Goal: Download file/media

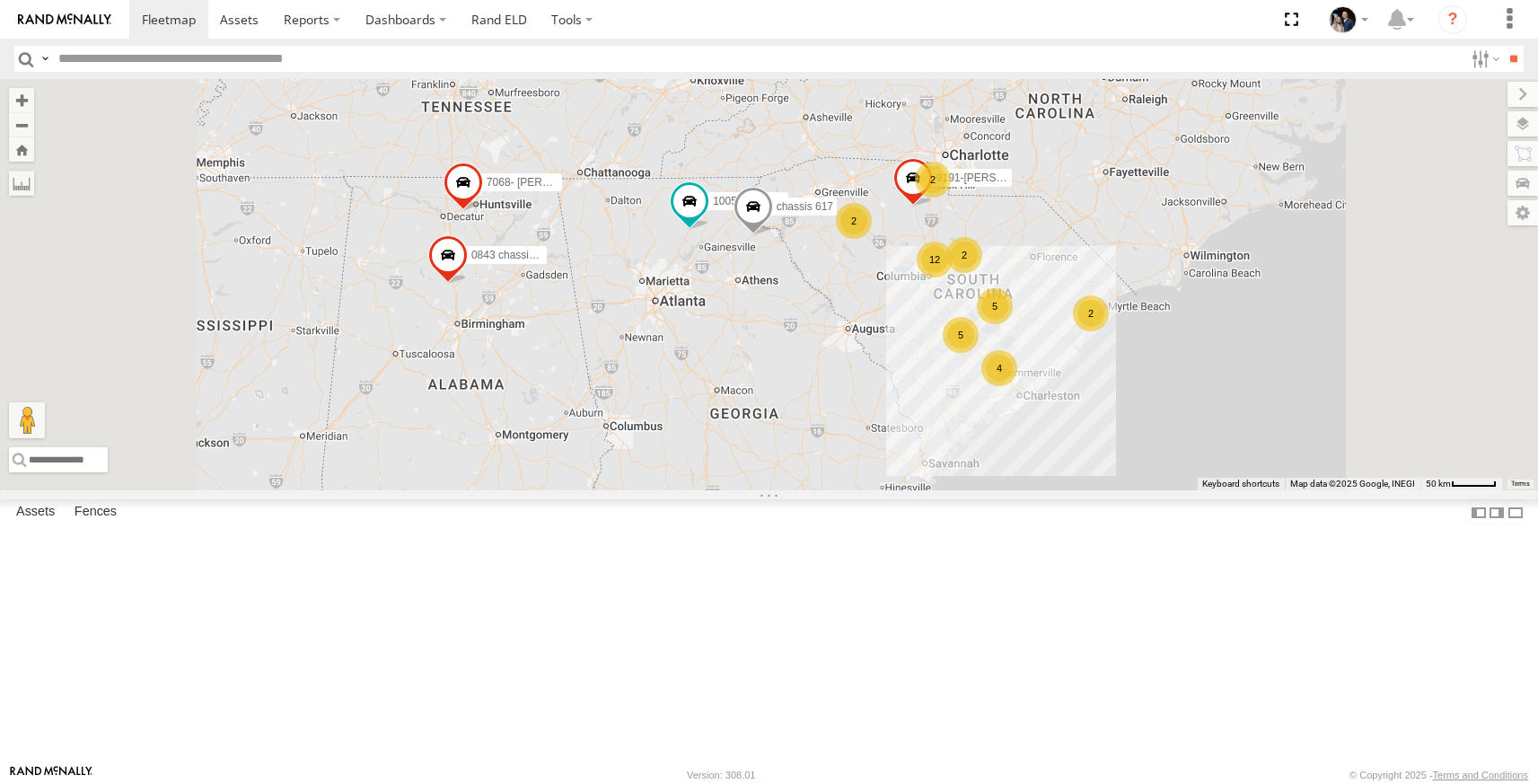
scroll to position [99, 0]
click at [0, 0] on link at bounding box center [0, 0] width 0 height 0
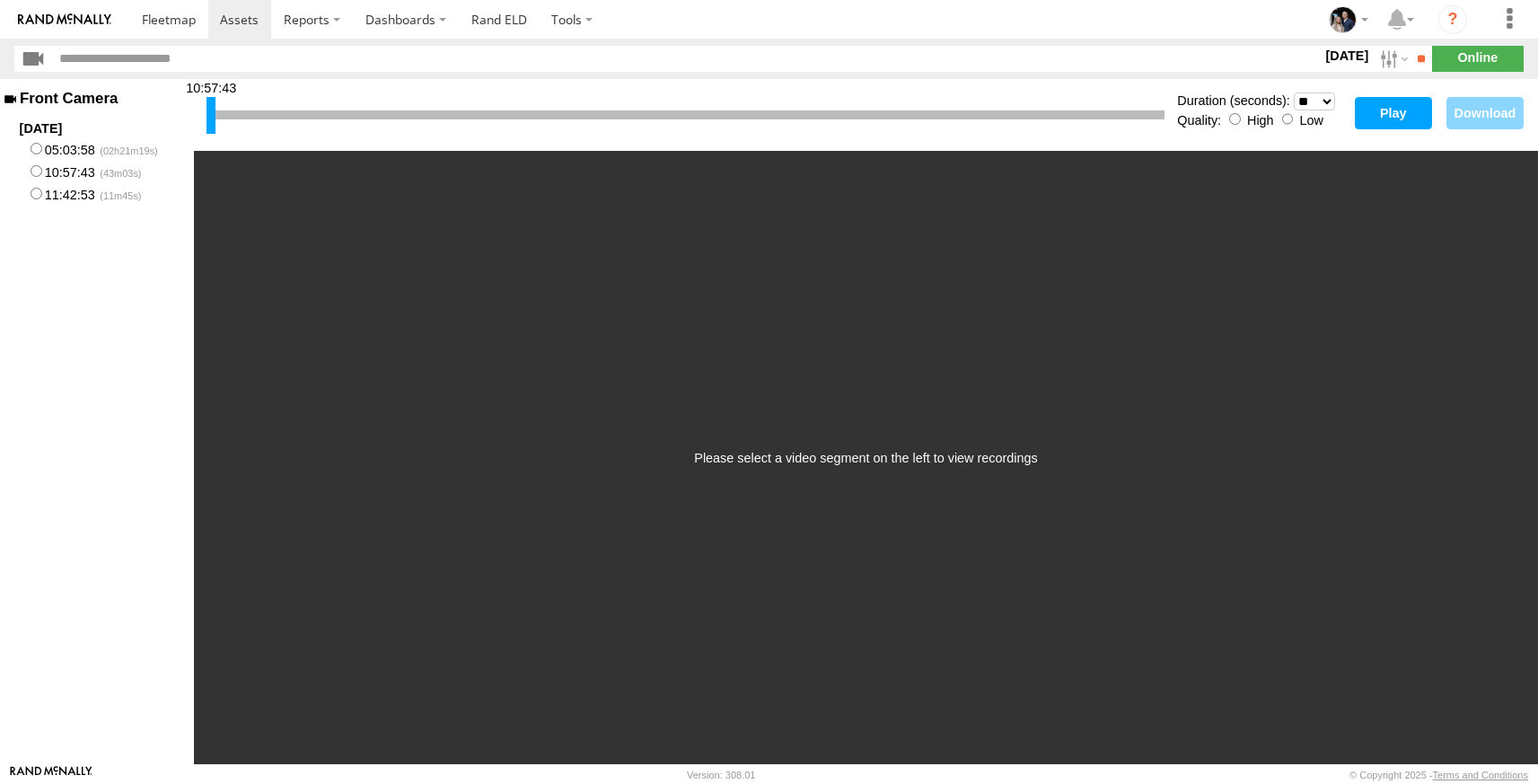
click at [1366, 122] on button "Play" at bounding box center [1393, 113] width 77 height 32
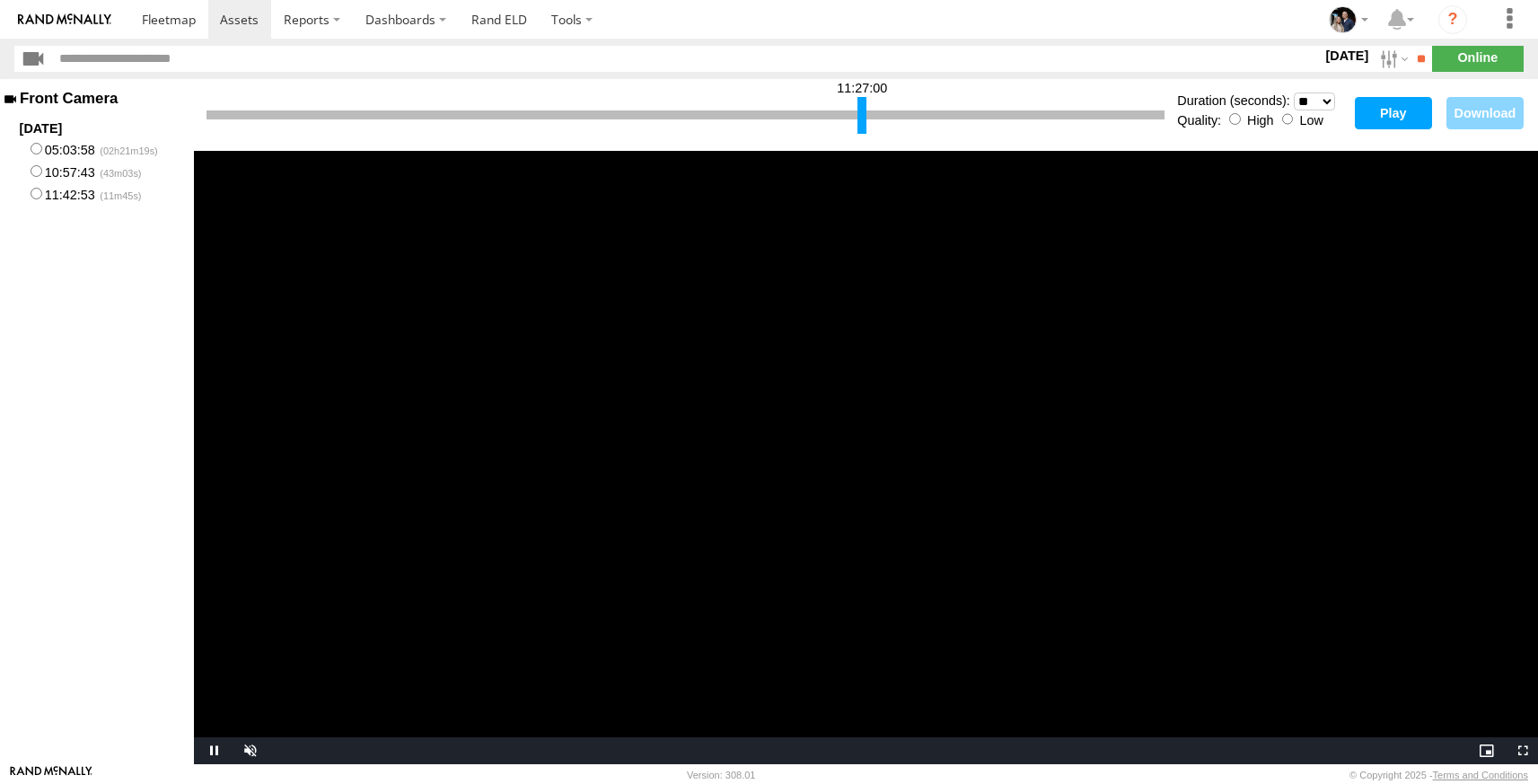
drag, startPoint x: 209, startPoint y: 119, endPoint x: 856, endPoint y: 117, distance: 647.0
click at [858, 117] on div at bounding box center [862, 116] width 9 height 37
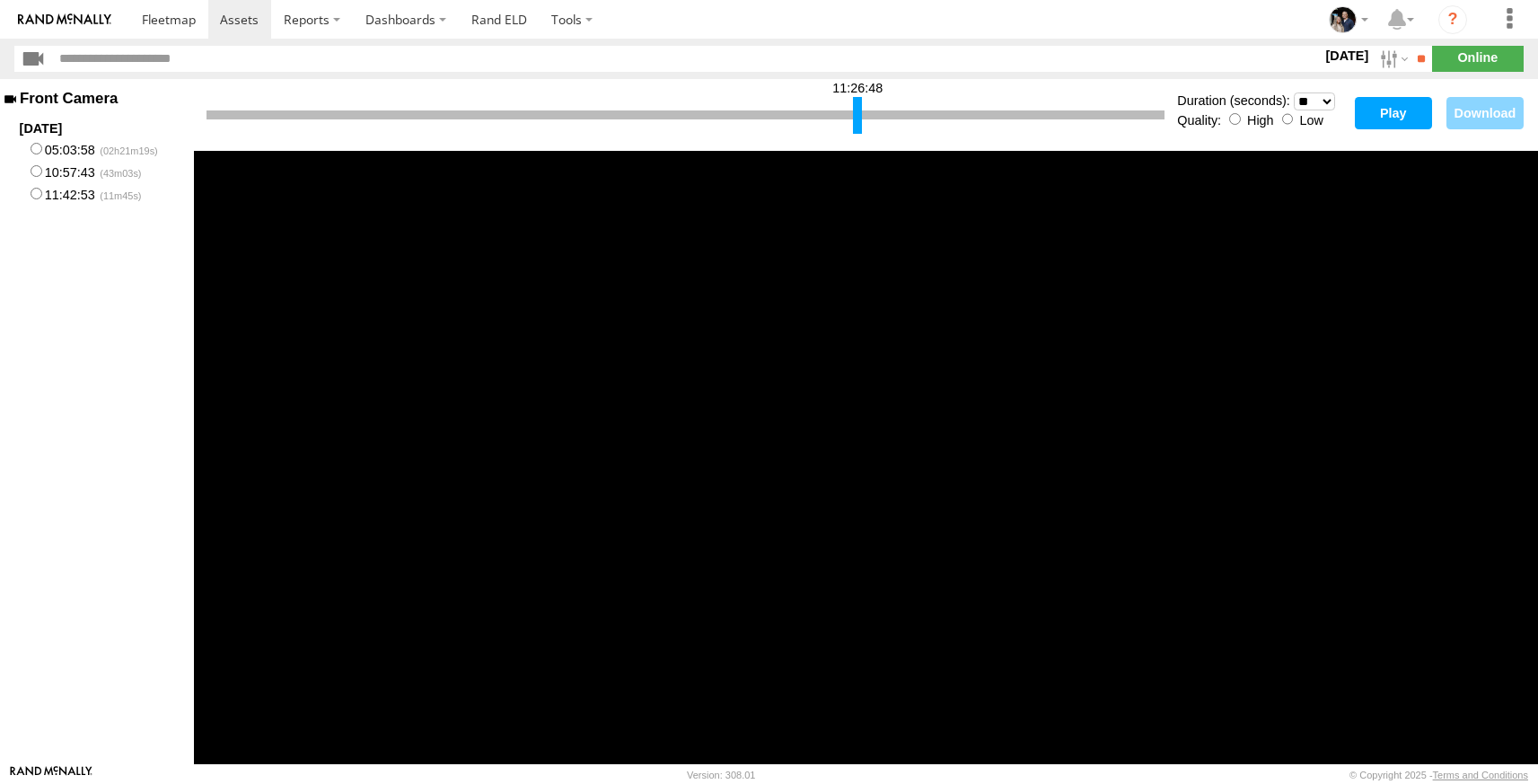
click at [1390, 115] on button "Play" at bounding box center [1393, 113] width 77 height 32
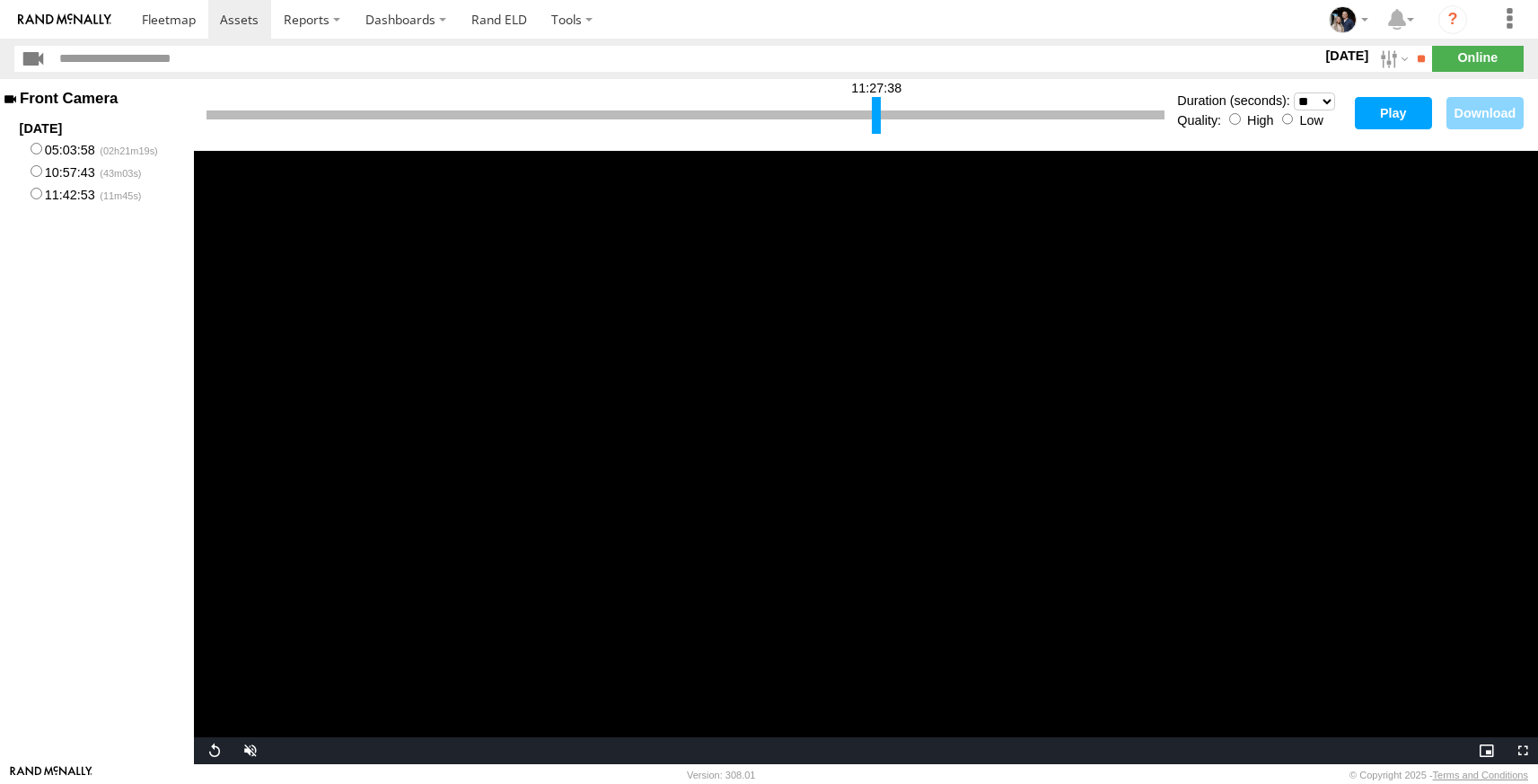
drag, startPoint x: 856, startPoint y: 117, endPoint x: 874, endPoint y: 122, distance: 18.7
click at [874, 122] on div at bounding box center [875, 116] width 9 height 37
click at [1395, 113] on button "Play" at bounding box center [1393, 113] width 77 height 32
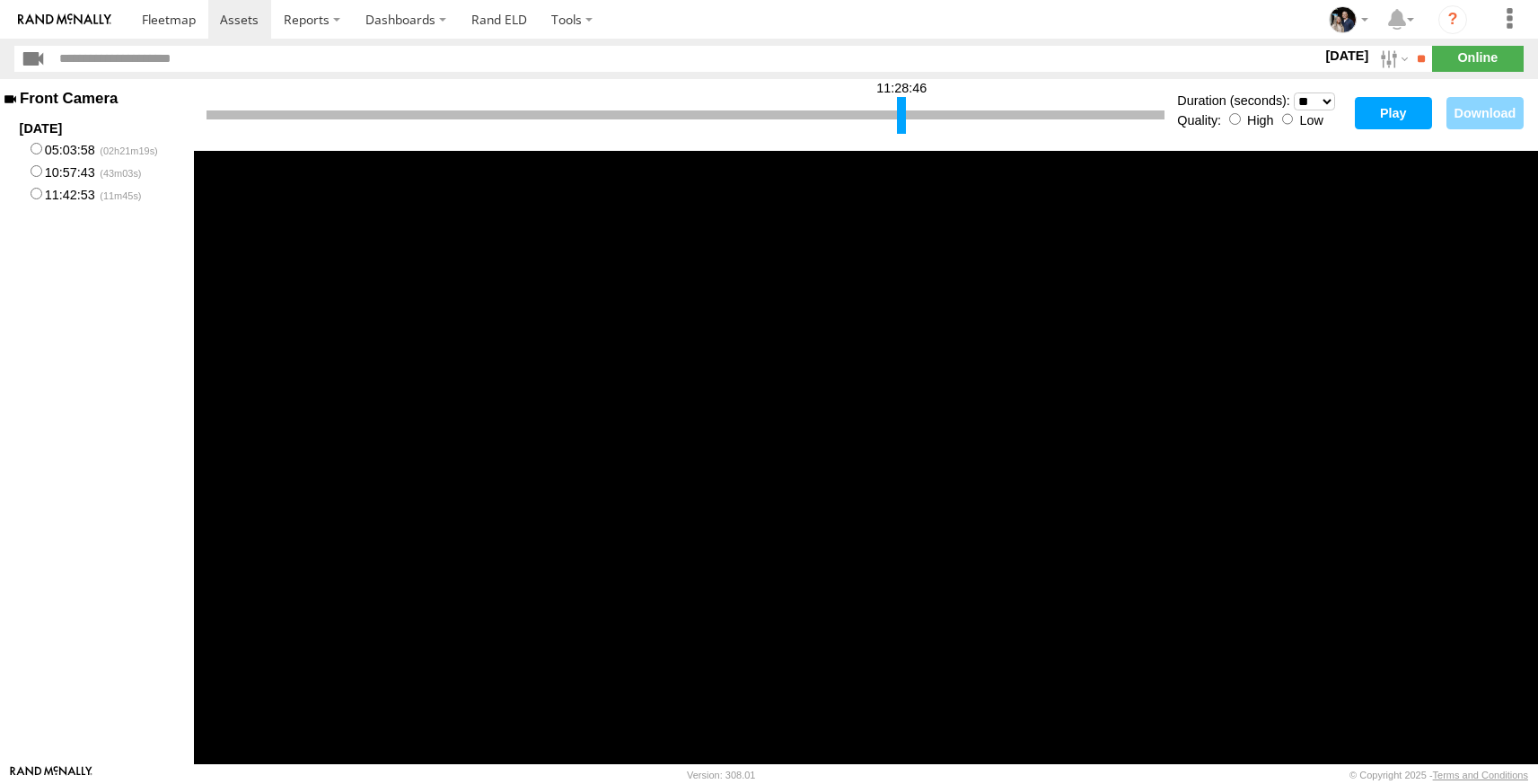
drag, startPoint x: 872, startPoint y: 117, endPoint x: 898, endPoint y: 118, distance: 26.0
click at [898, 118] on div at bounding box center [901, 116] width 9 height 37
click at [1391, 112] on button "Play" at bounding box center [1393, 113] width 77 height 32
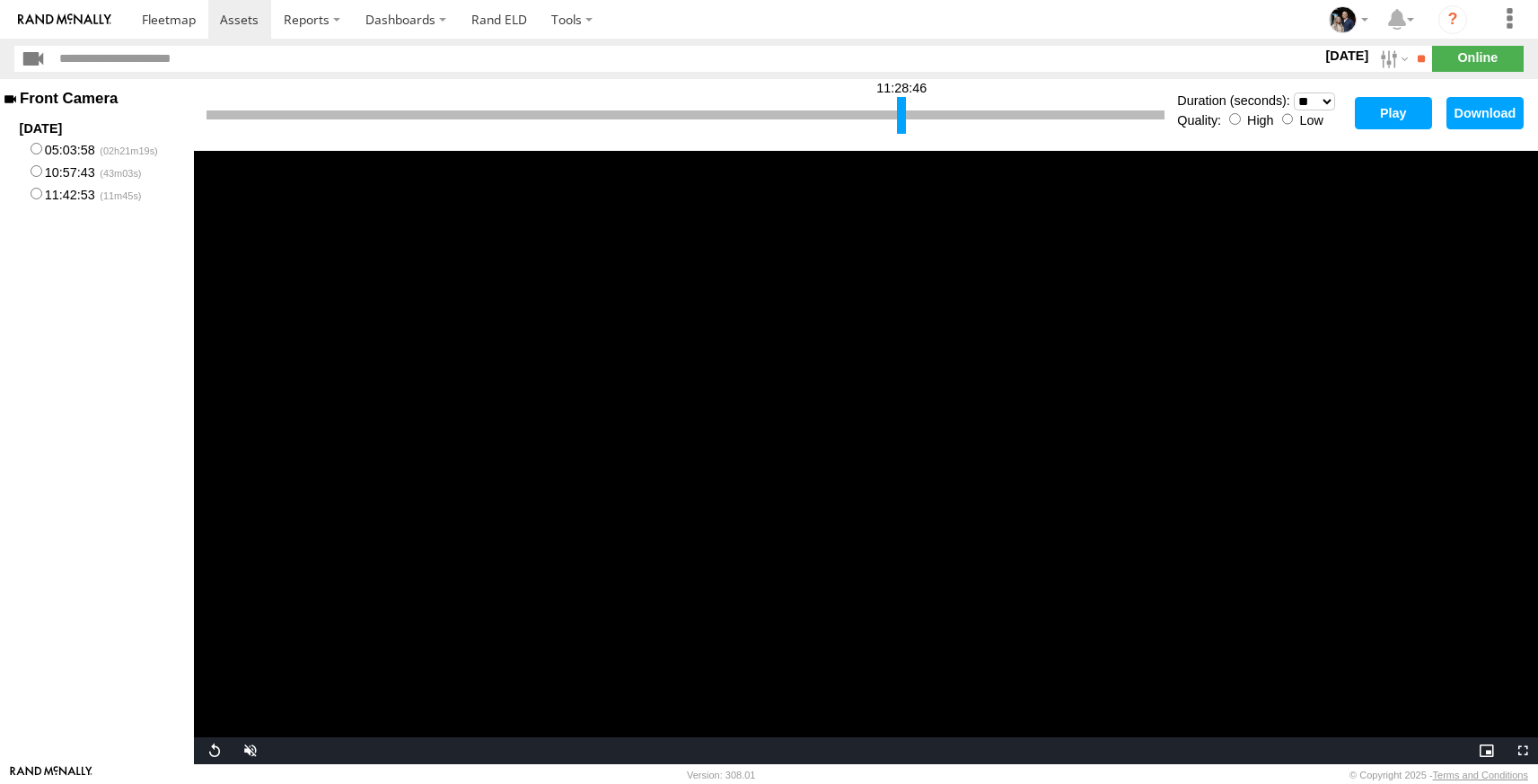
click at [1355, 118] on button "Play" at bounding box center [1393, 113] width 77 height 32
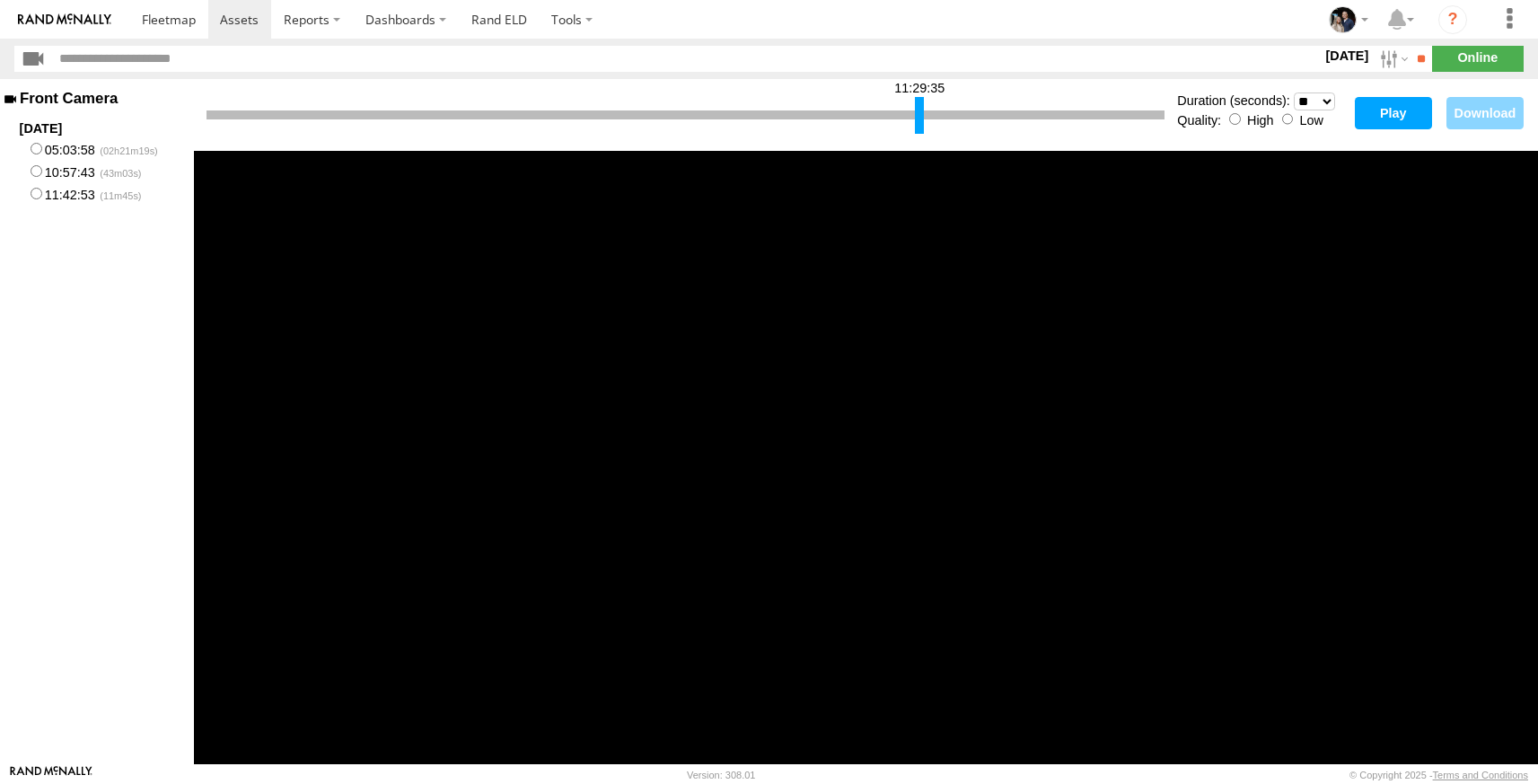
drag, startPoint x: 903, startPoint y: 120, endPoint x: 923, endPoint y: 122, distance: 20.1
click at [923, 122] on div at bounding box center [918, 116] width 9 height 37
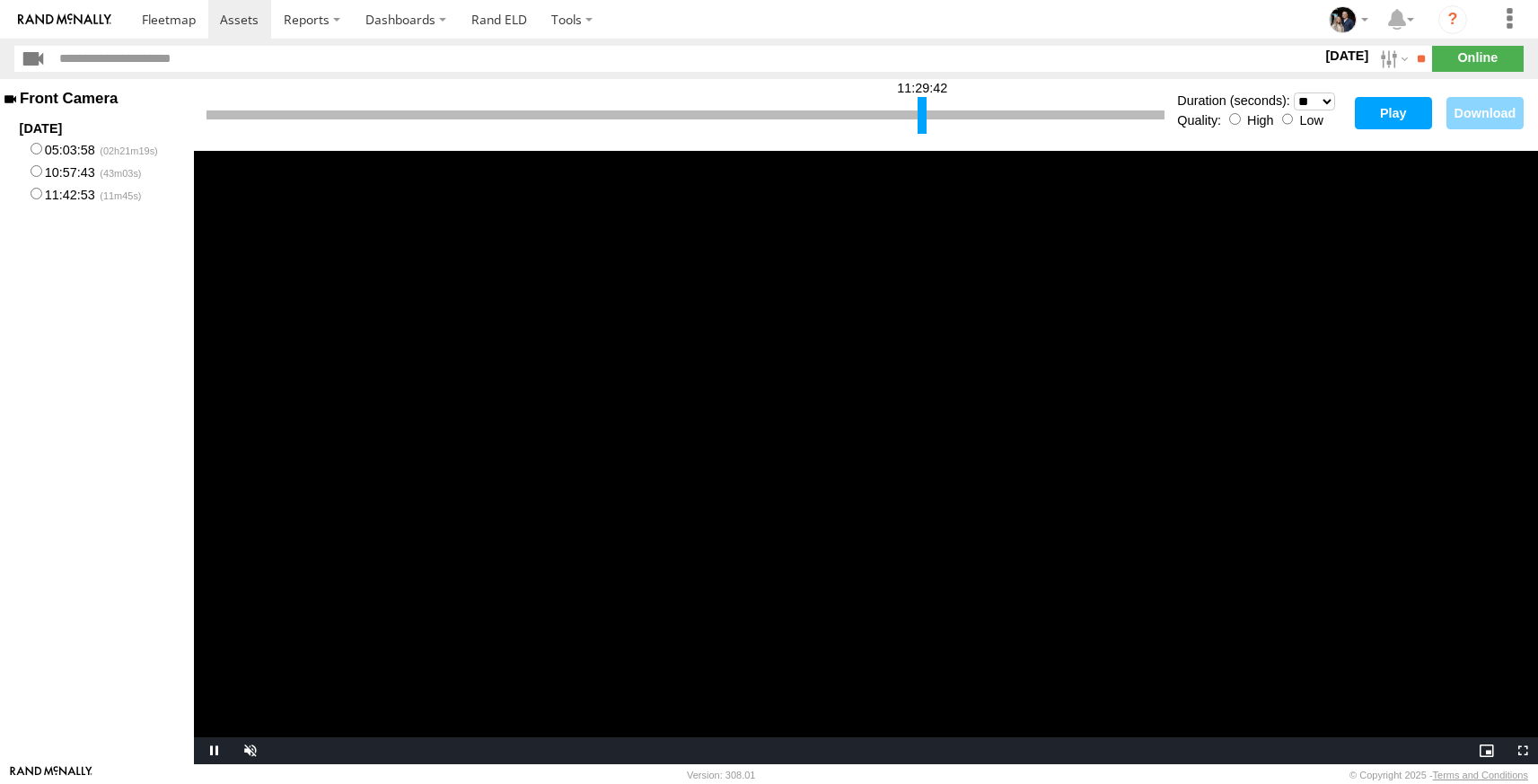
click at [1401, 110] on button "Play" at bounding box center [1393, 113] width 77 height 32
click at [1397, 112] on button "Play" at bounding box center [1393, 113] width 77 height 32
click at [1400, 113] on button "Play" at bounding box center [1393, 113] width 77 height 32
click at [1384, 117] on button "Play" at bounding box center [1393, 113] width 77 height 32
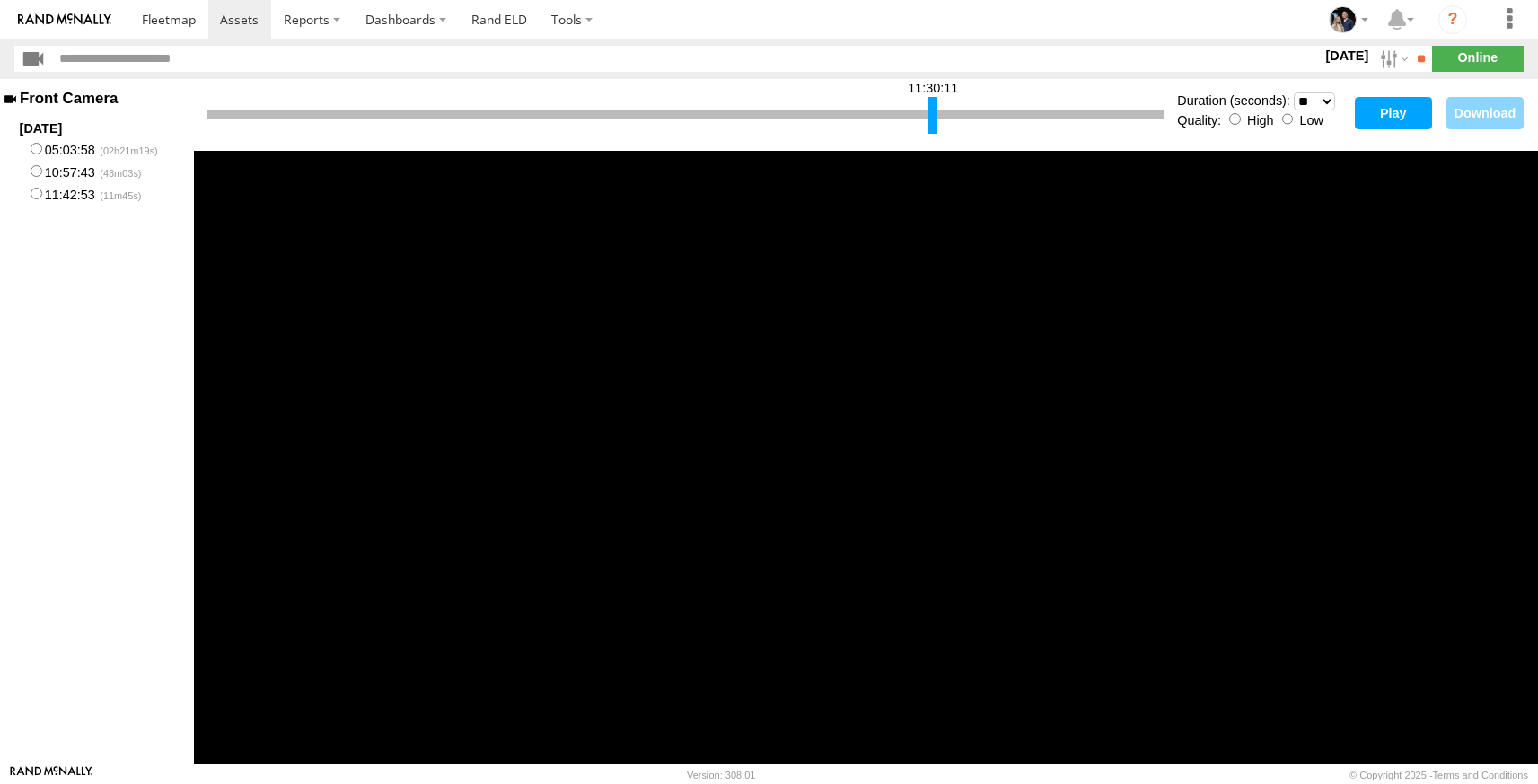
drag, startPoint x: 922, startPoint y: 119, endPoint x: 933, endPoint y: 121, distance: 11.2
click at [933, 121] on div at bounding box center [932, 116] width 9 height 37
click at [1381, 109] on button "Play" at bounding box center [1393, 113] width 77 height 32
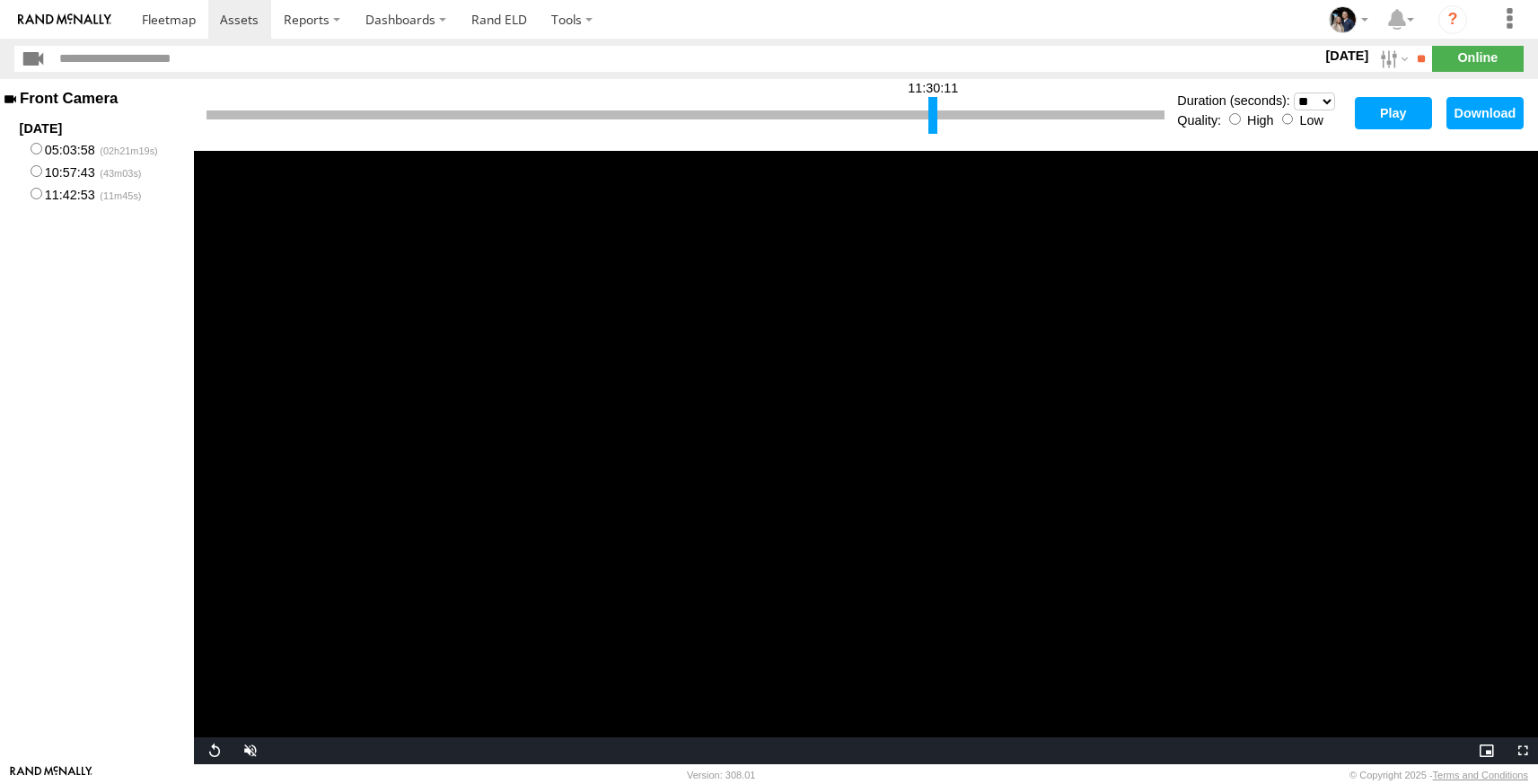
click at [1388, 118] on button "Play" at bounding box center [1393, 113] width 77 height 32
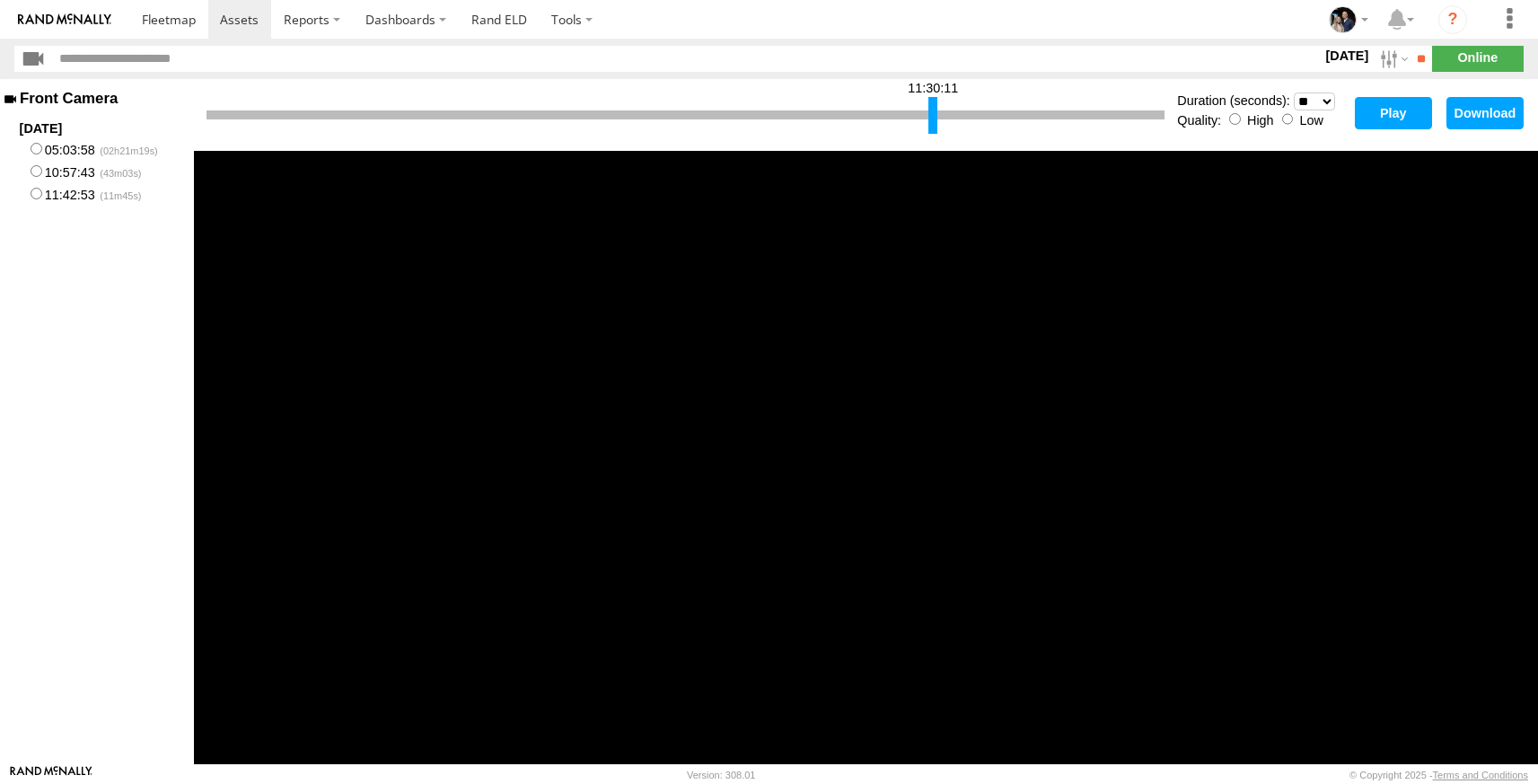
click at [944, 115] on div at bounding box center [685, 115] width 958 height 9
drag, startPoint x: 936, startPoint y: 112, endPoint x: 1022, endPoint y: 113, distance: 86.0
click at [997, 113] on div at bounding box center [991, 116] width 9 height 37
click at [1394, 122] on button "Play" at bounding box center [1393, 113] width 77 height 32
drag, startPoint x: 1018, startPoint y: 116, endPoint x: 1090, endPoint y: 117, distance: 72.0
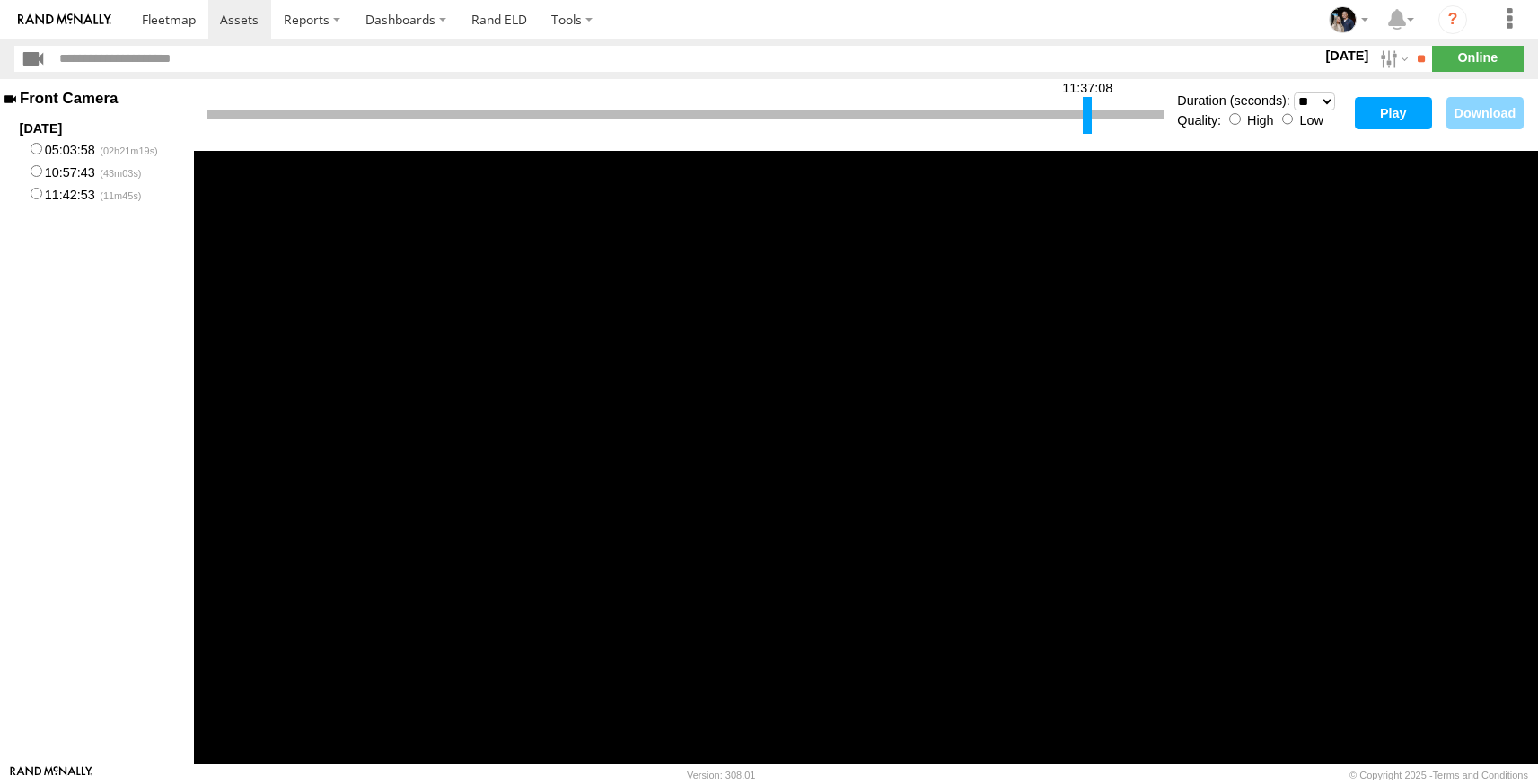
click at [1089, 117] on div at bounding box center [1086, 116] width 9 height 37
click at [1415, 106] on button "Play" at bounding box center [1393, 113] width 77 height 32
drag, startPoint x: 1090, startPoint y: 115, endPoint x: 870, endPoint y: 113, distance: 220.0
click at [870, 113] on div at bounding box center [872, 116] width 9 height 37
click at [1396, 120] on button "Play" at bounding box center [1393, 113] width 77 height 32
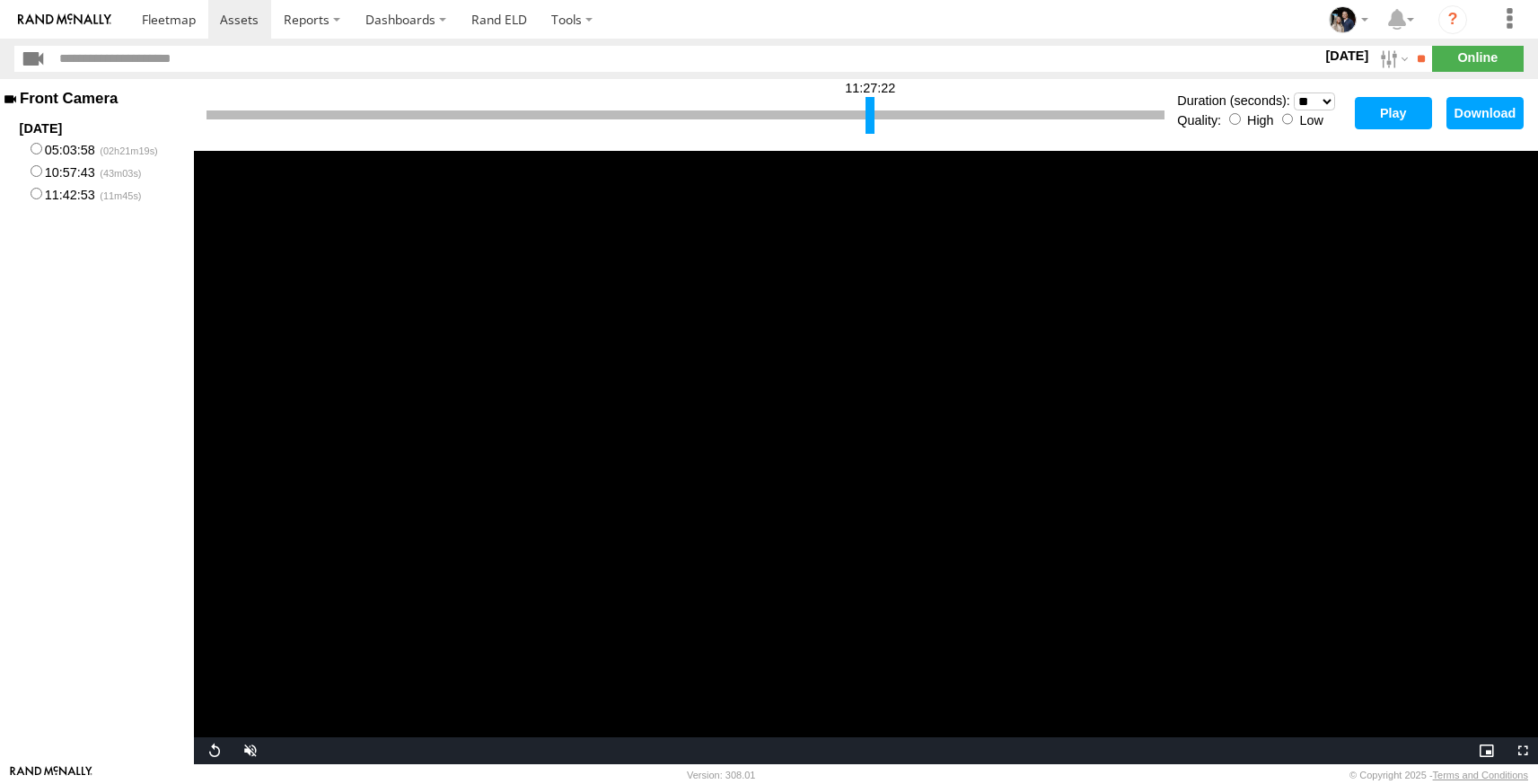
click at [1394, 106] on button "Play" at bounding box center [1393, 113] width 77 height 32
click at [1399, 112] on button "Play" at bounding box center [1393, 113] width 77 height 32
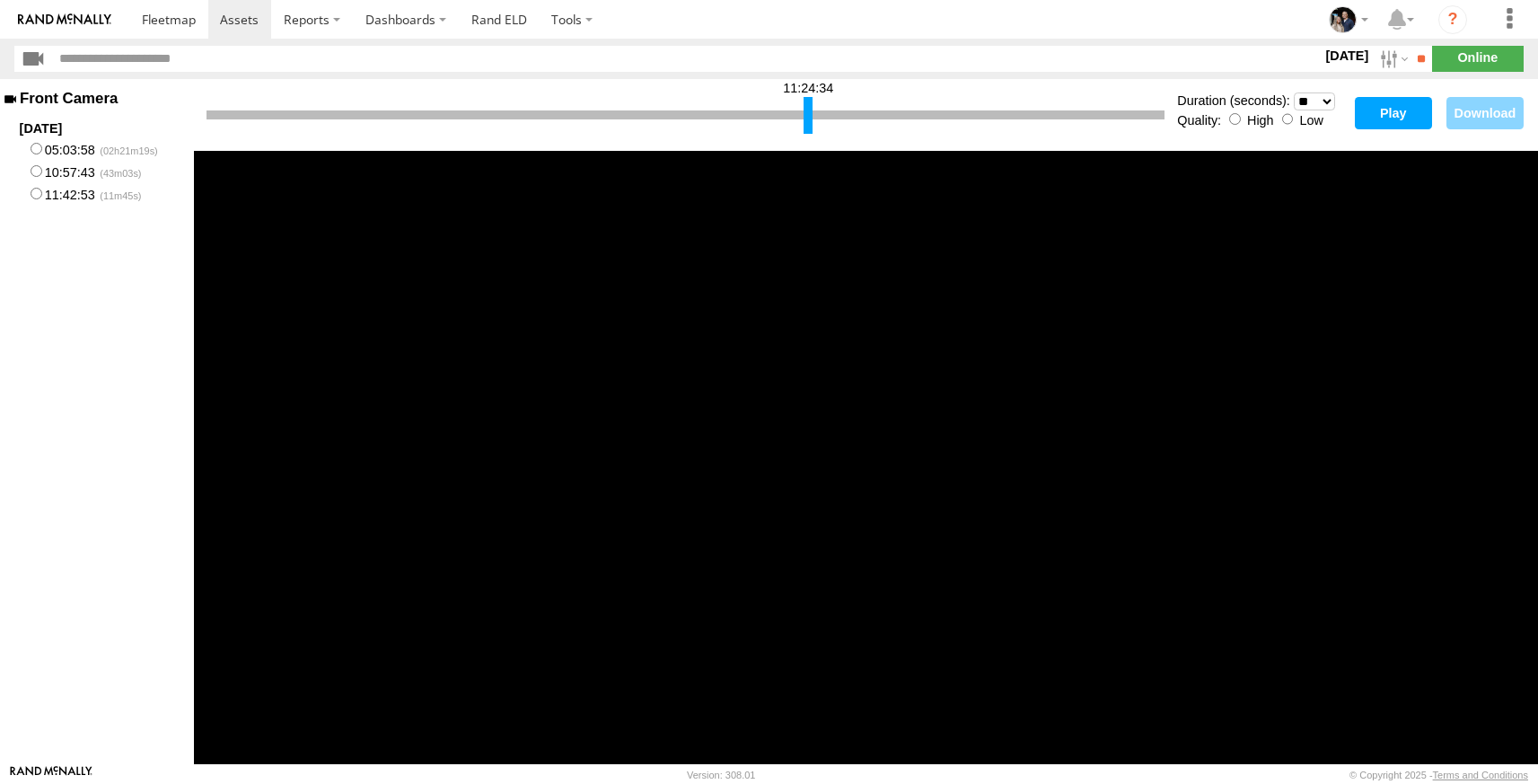
drag, startPoint x: 1162, startPoint y: 119, endPoint x: 812, endPoint y: 112, distance: 350.1
click at [812, 112] on div at bounding box center [808, 116] width 9 height 37
click at [1363, 113] on button "Play" at bounding box center [1393, 113] width 77 height 32
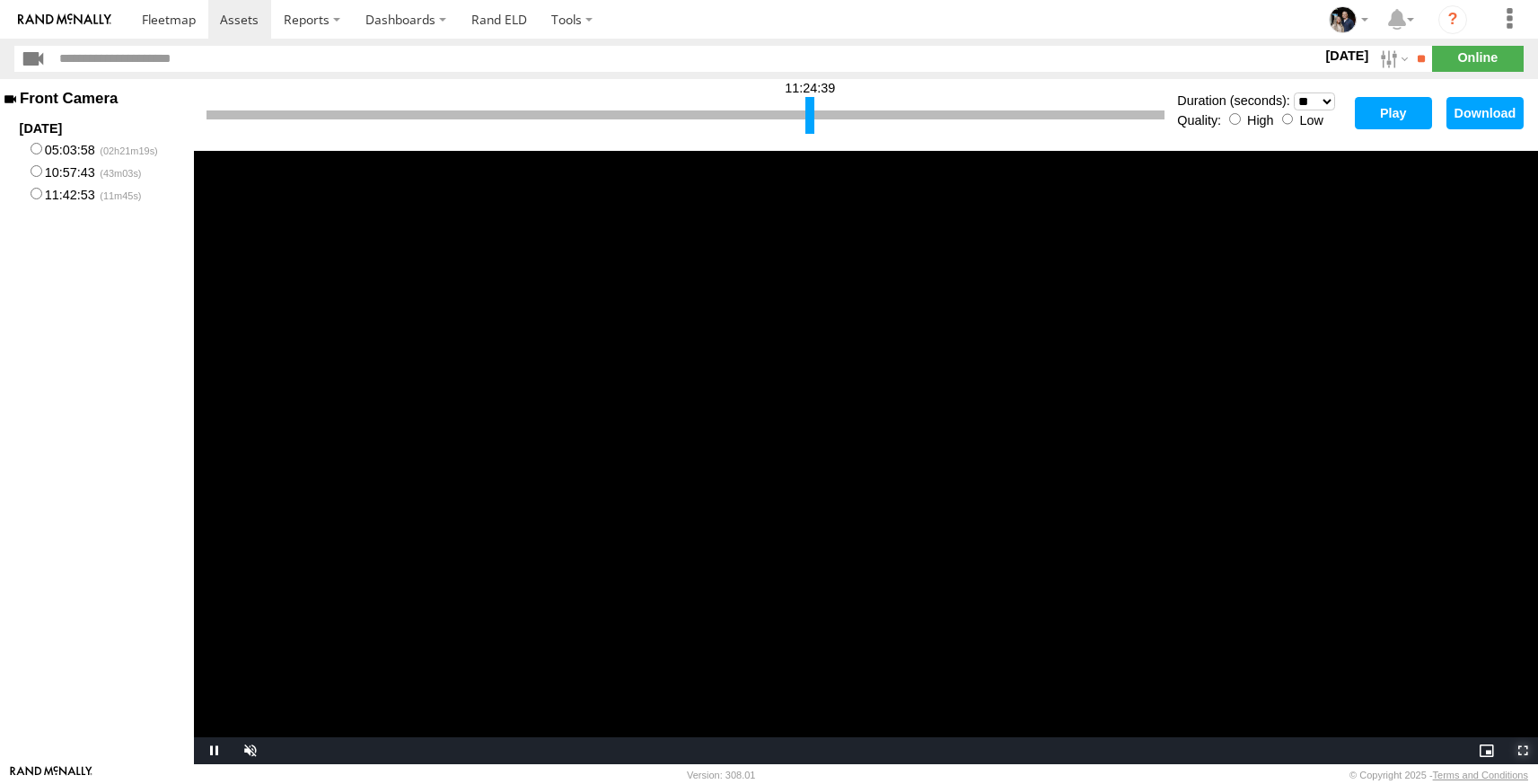
click at [1525, 751] on span "Video Player" at bounding box center [1519, 751] width 36 height 0
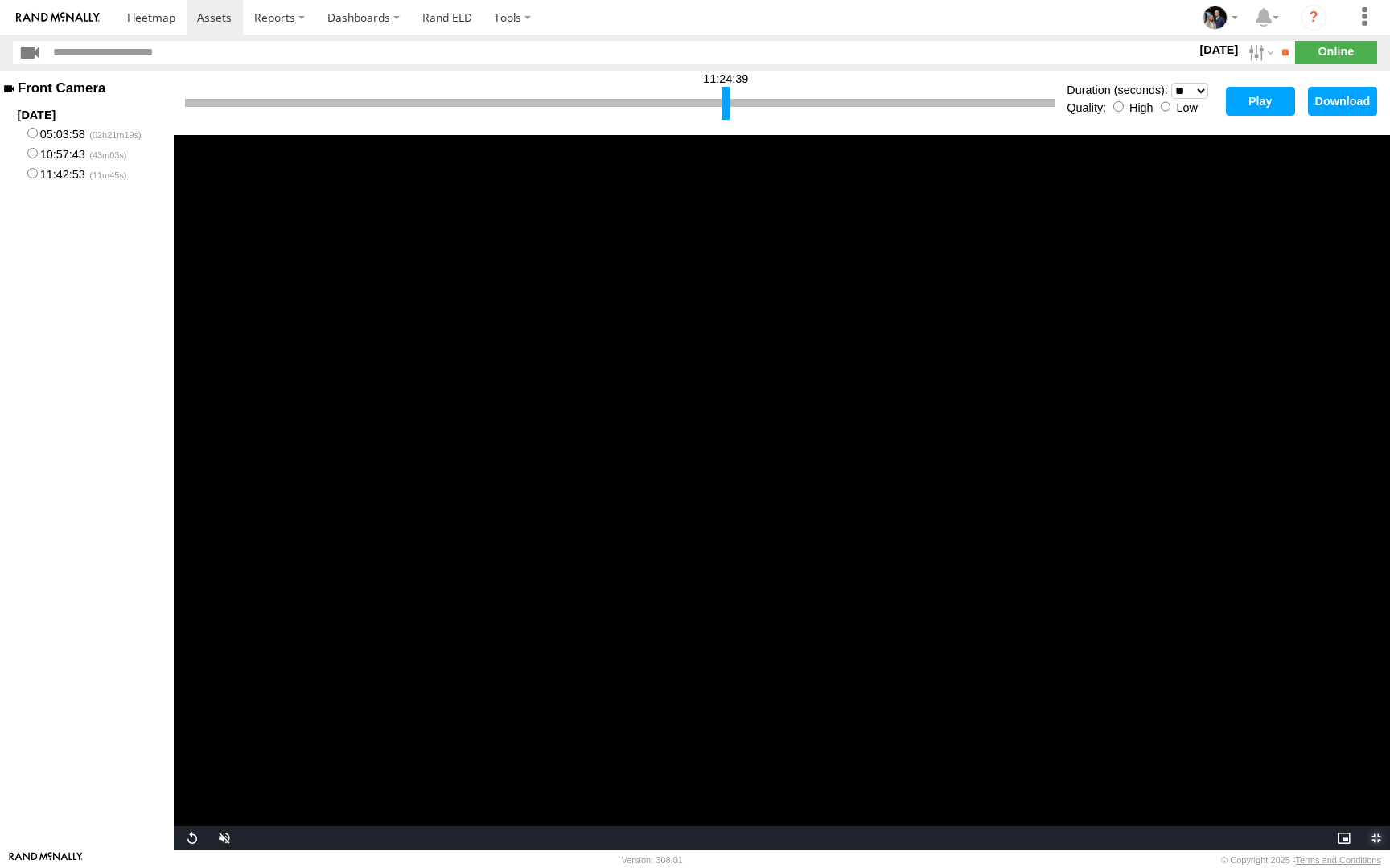
click at [1365, 701] on span "Video Player" at bounding box center [1373, 838] width 32 height 0
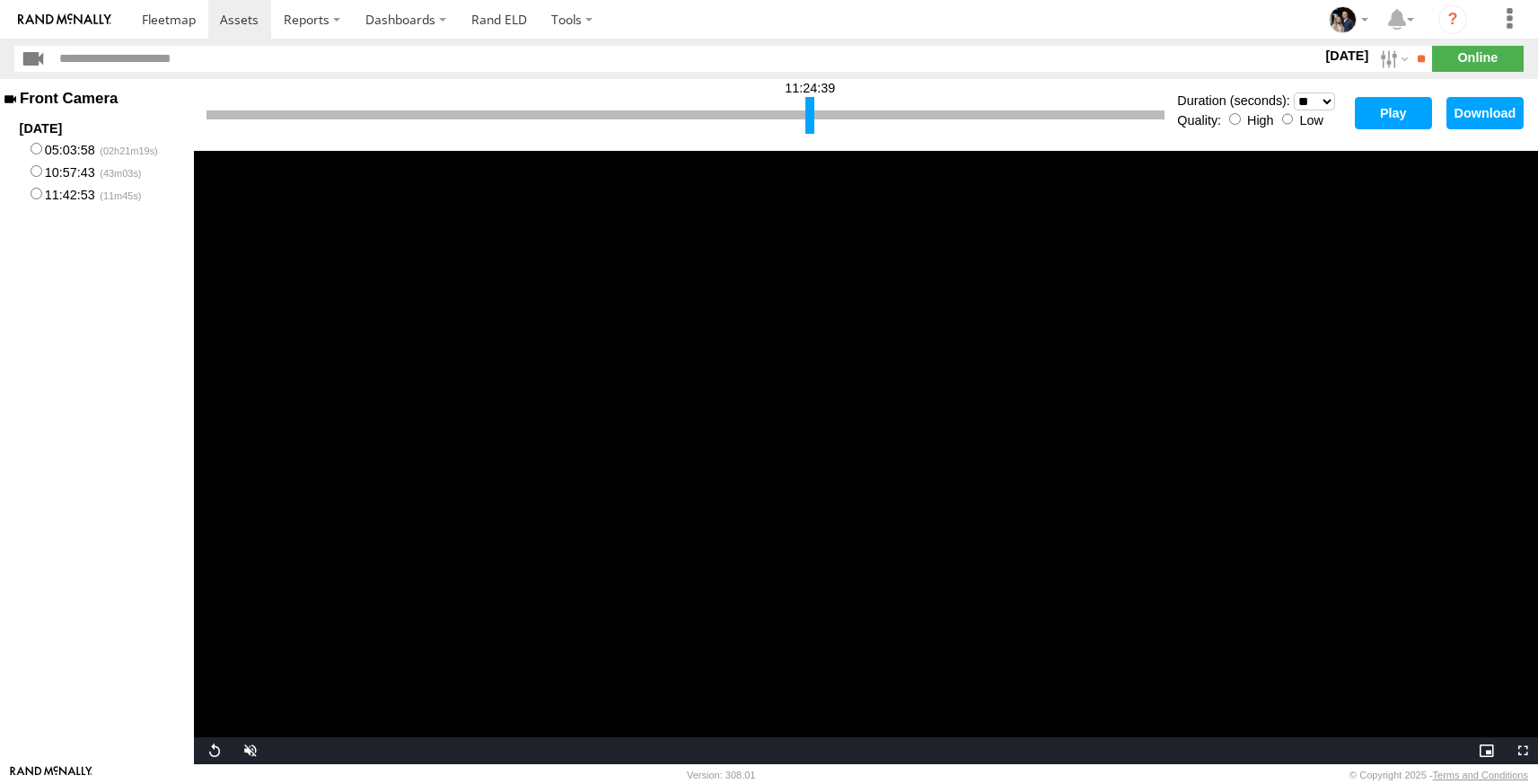
click at [1385, 112] on button "Play" at bounding box center [1393, 113] width 77 height 32
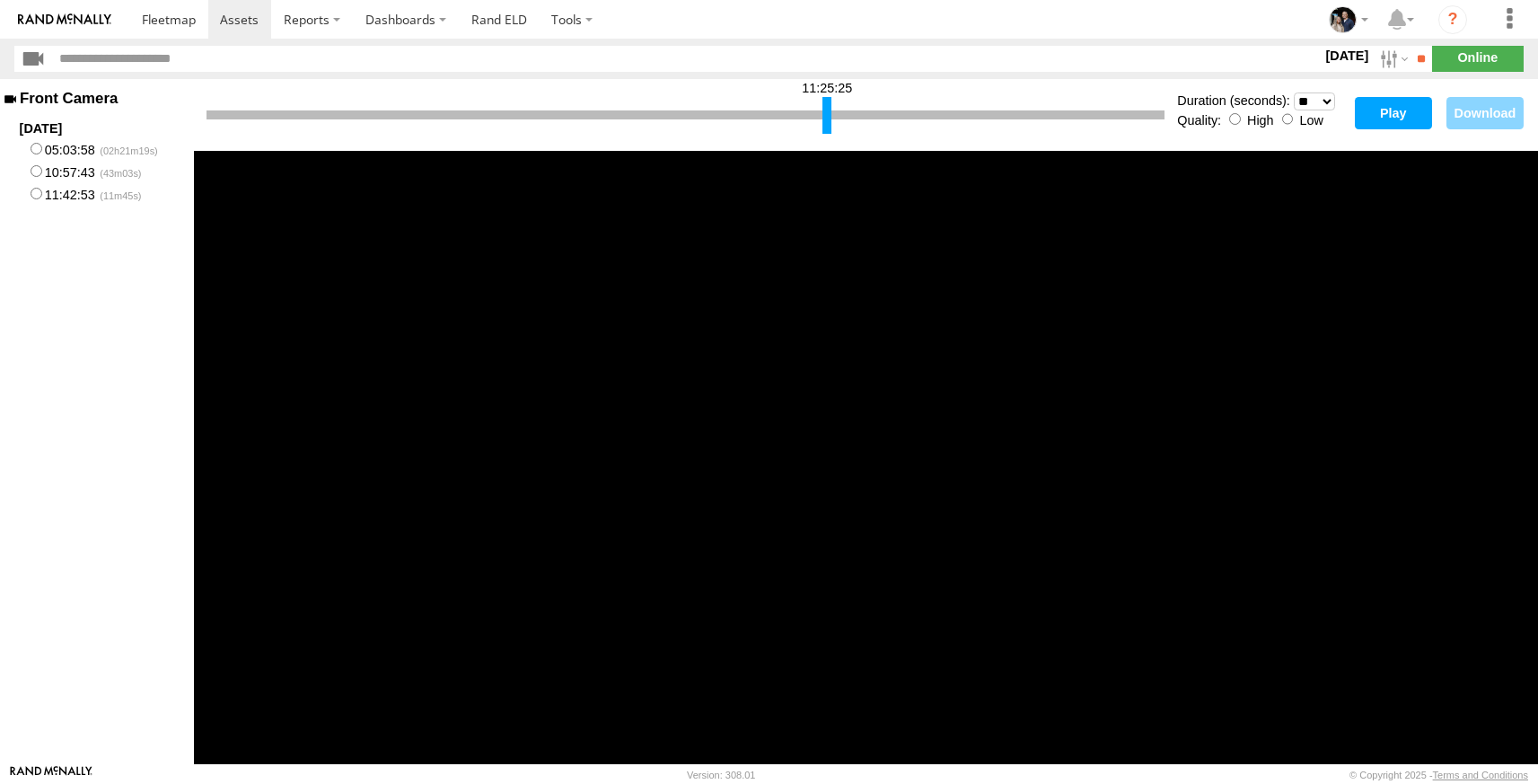
drag, startPoint x: 812, startPoint y: 118, endPoint x: 834, endPoint y: 118, distance: 22.0
click at [831, 118] on div at bounding box center [826, 116] width 9 height 37
click at [1387, 122] on button "Play" at bounding box center [1393, 113] width 77 height 32
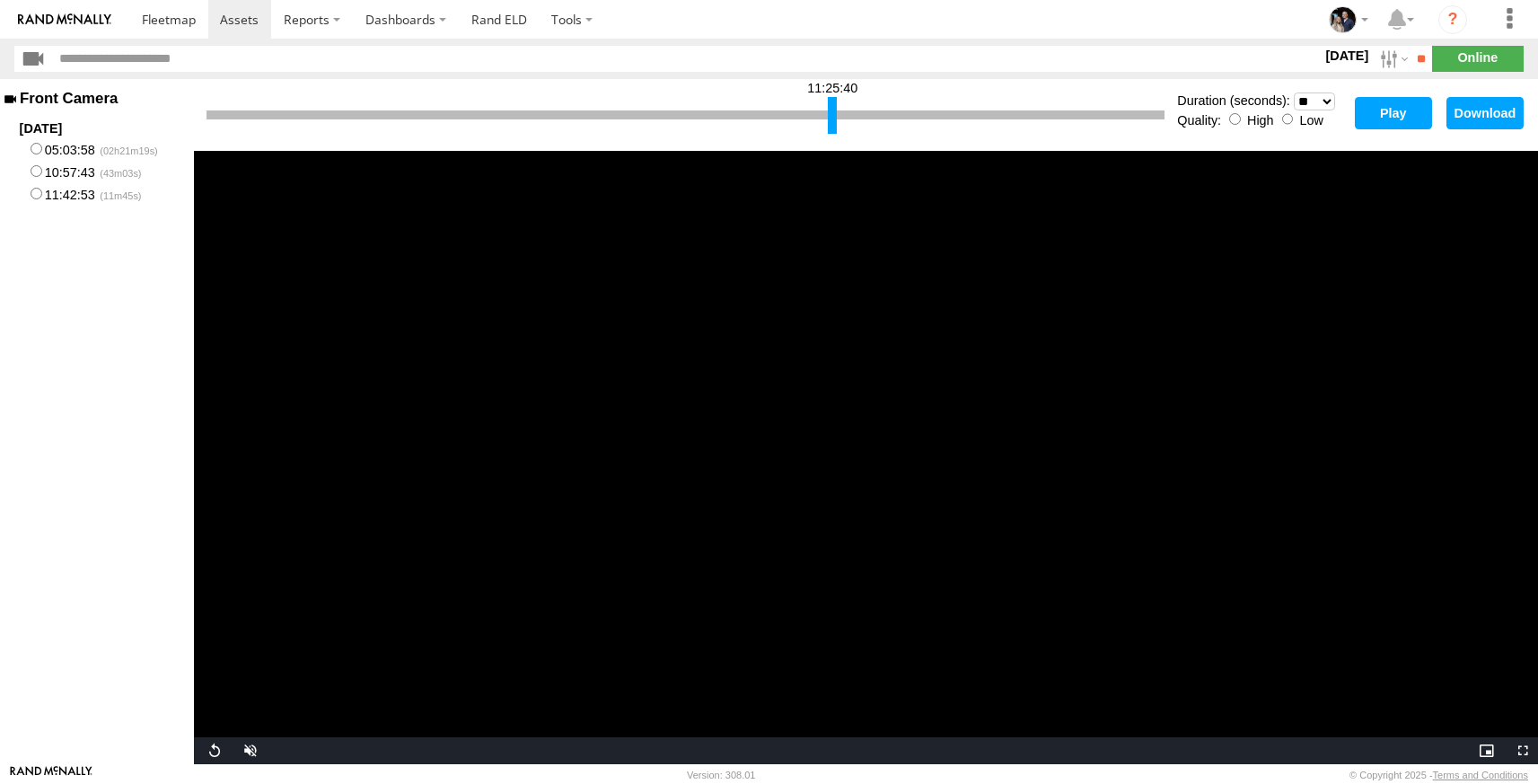
click at [1387, 122] on button "Play" at bounding box center [1393, 113] width 77 height 32
click at [837, 119] on div at bounding box center [834, 116] width 9 height 37
click at [1370, 110] on button "Play" at bounding box center [1393, 113] width 77 height 32
click at [840, 118] on div at bounding box center [839, 116] width 9 height 37
click at [1383, 111] on button "Play" at bounding box center [1393, 113] width 77 height 32
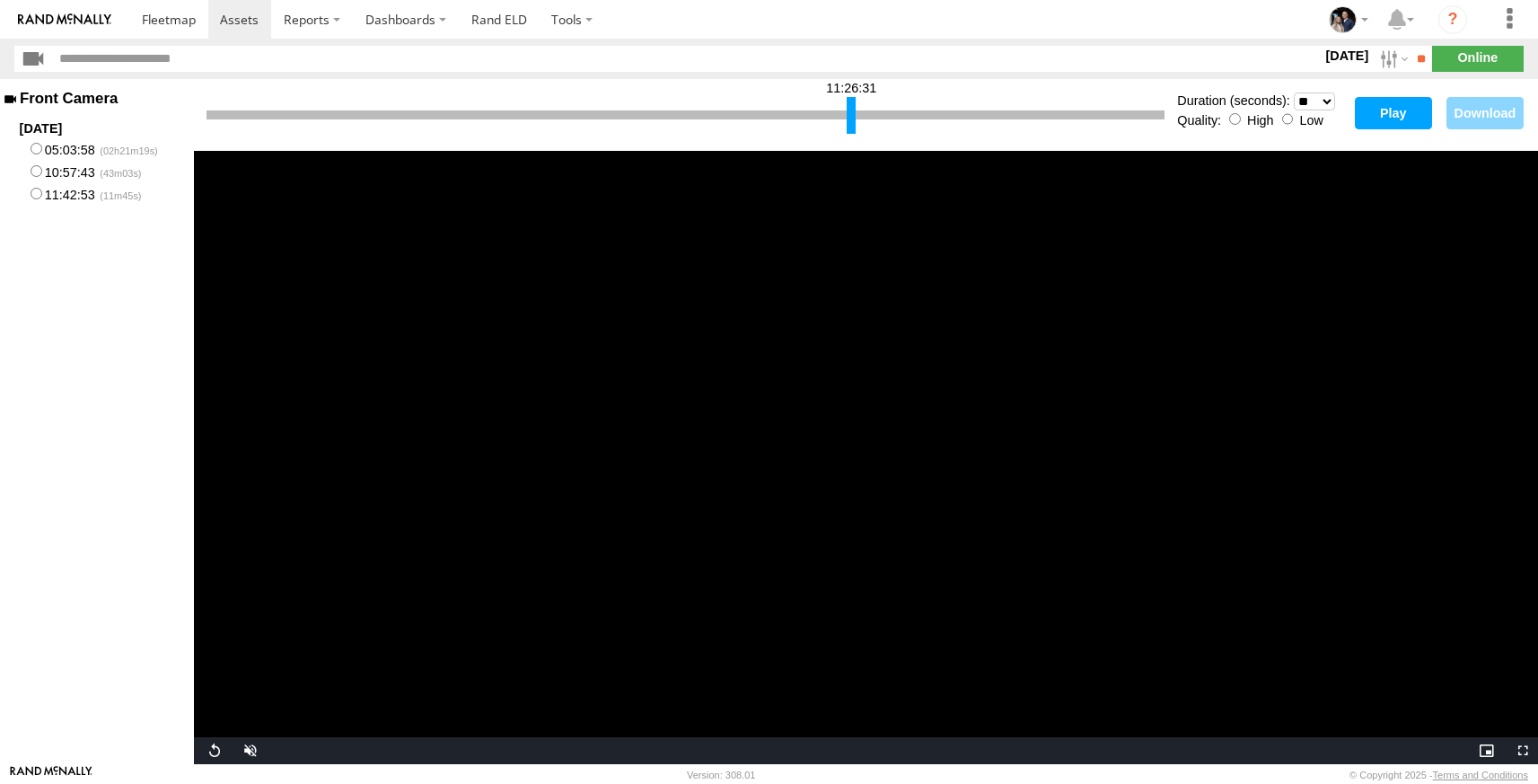
drag, startPoint x: 838, startPoint y: 112, endPoint x: 853, endPoint y: 114, distance: 15.1
click at [853, 114] on div at bounding box center [851, 116] width 9 height 37
click at [1392, 117] on button "Play" at bounding box center [1393, 113] width 77 height 32
click at [861, 122] on div at bounding box center [861, 116] width 9 height 37
click at [1367, 117] on button "Play" at bounding box center [1393, 113] width 77 height 32
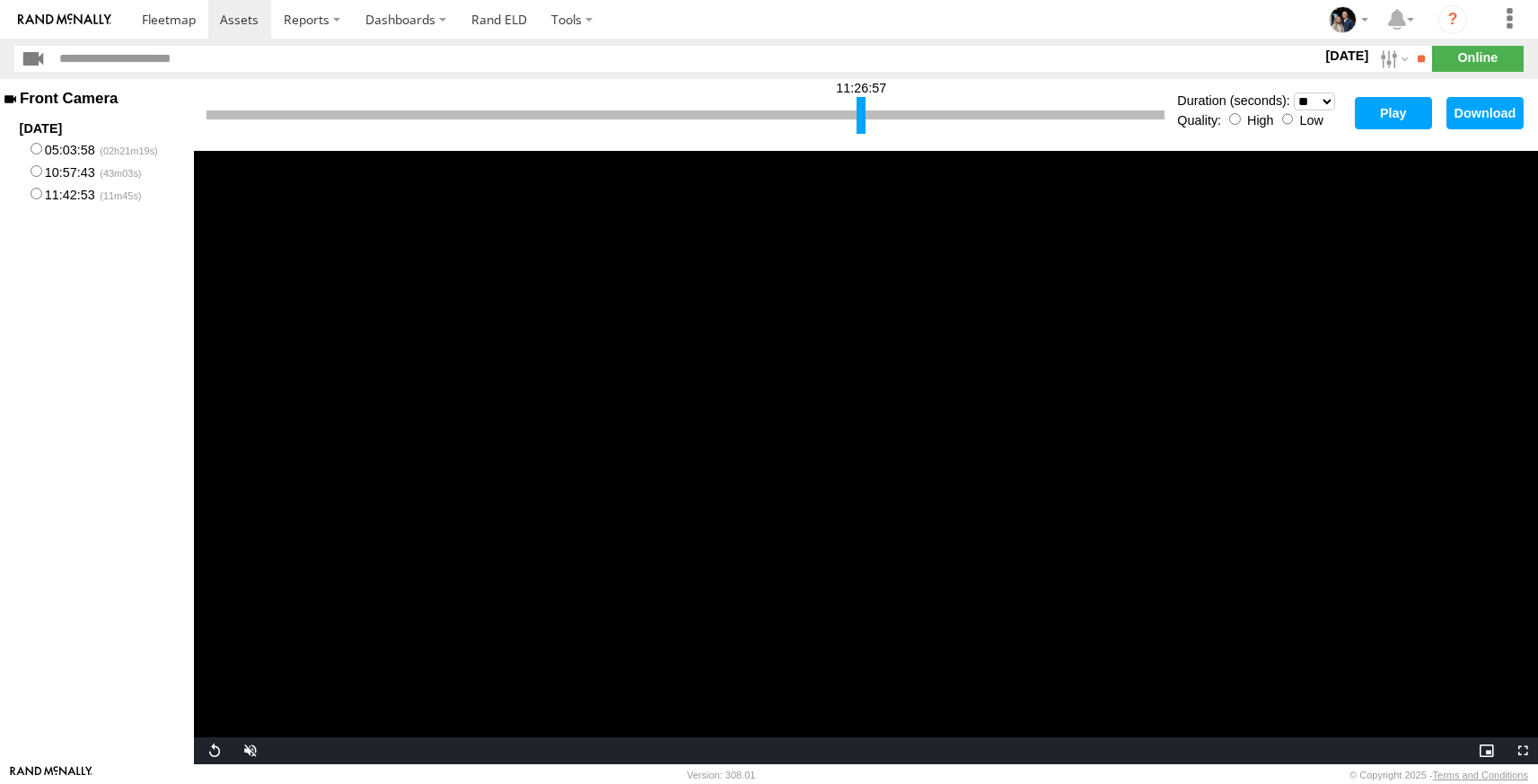
click at [1370, 122] on button "Play" at bounding box center [1393, 113] width 77 height 32
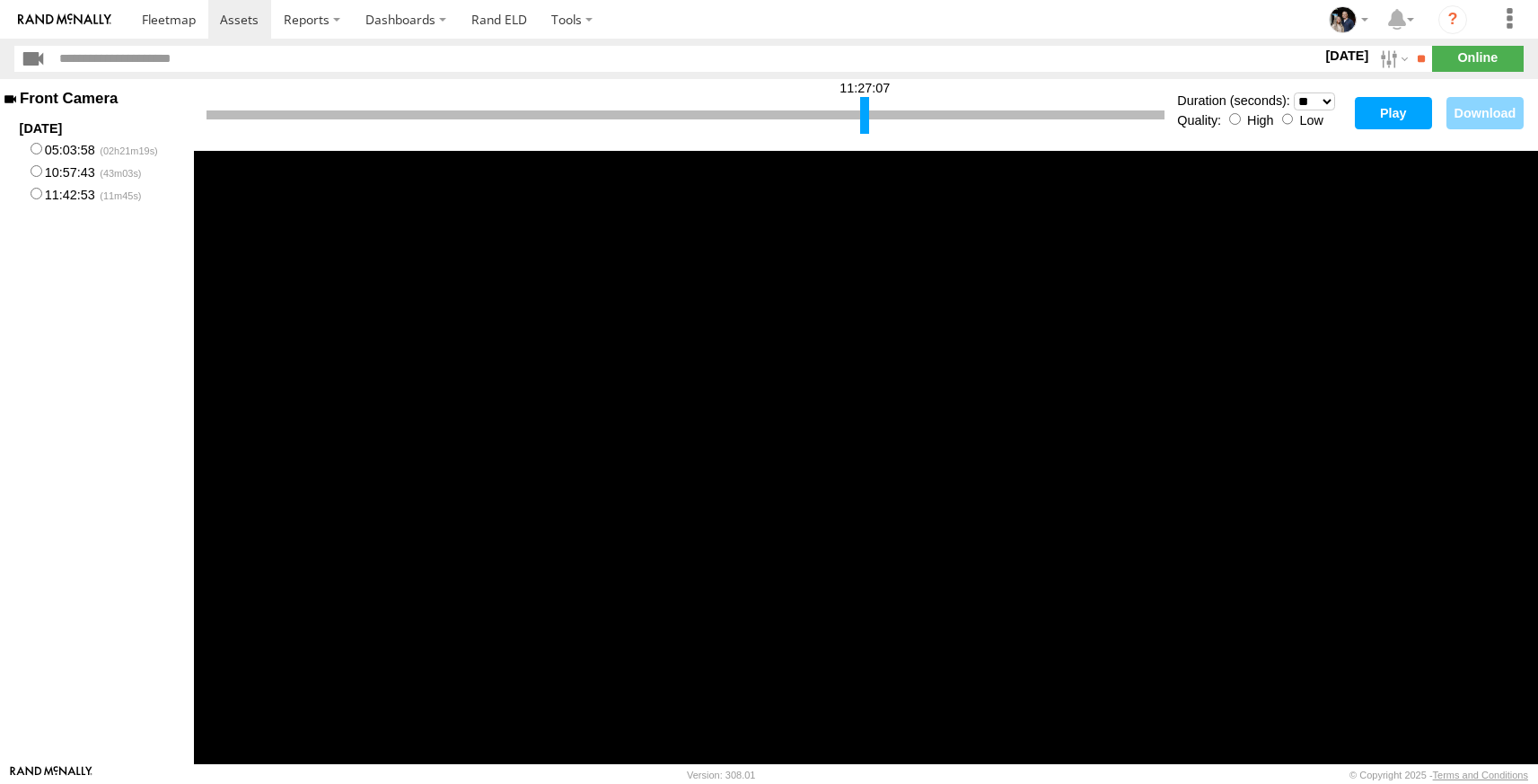
click at [868, 116] on div at bounding box center [864, 116] width 9 height 37
click at [1405, 121] on button "Play" at bounding box center [1393, 113] width 77 height 32
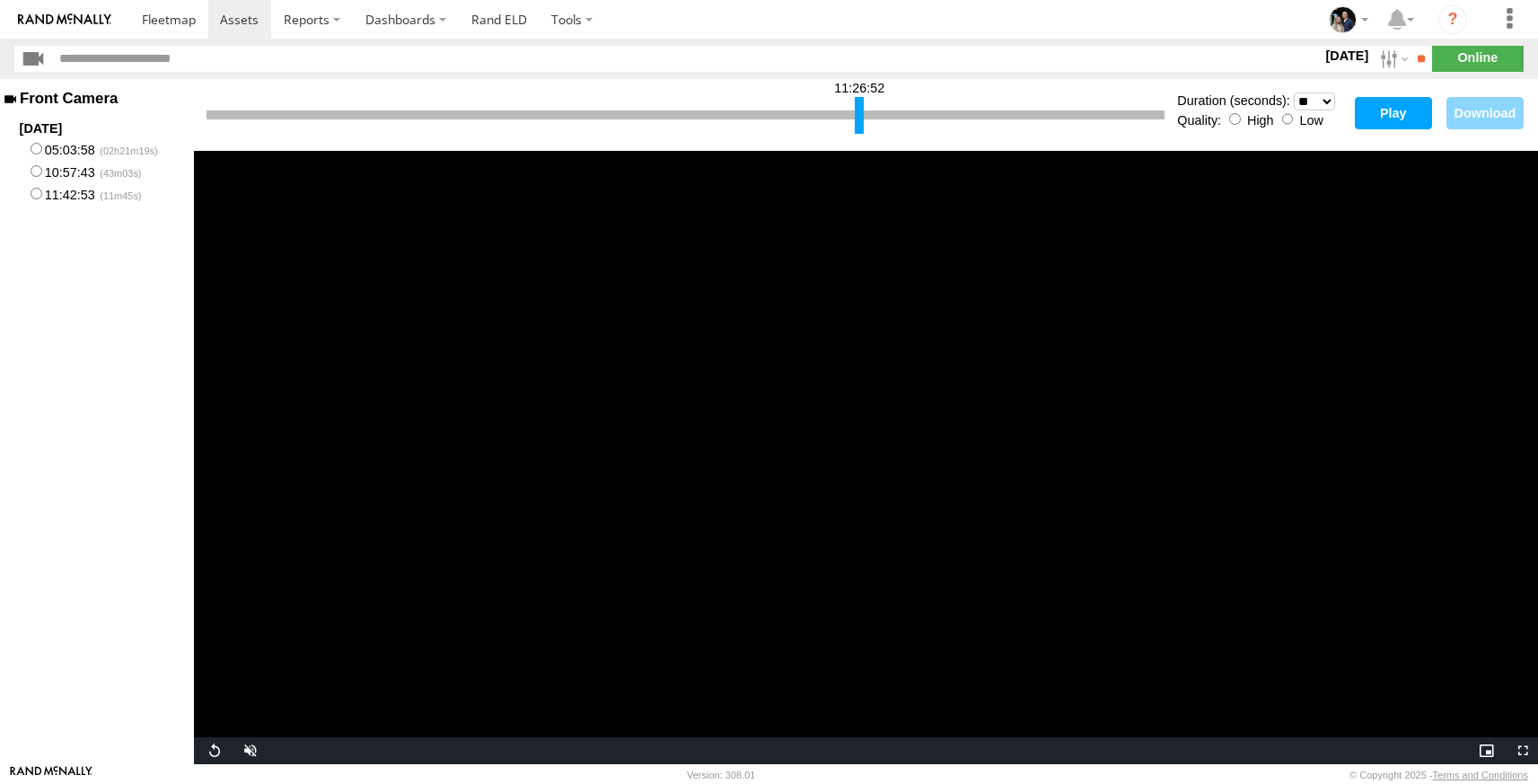
click at [859, 116] on div at bounding box center [859, 116] width 9 height 37
click at [1371, 116] on button "Play" at bounding box center [1393, 113] width 77 height 32
click at [862, 109] on div at bounding box center [863, 116] width 9 height 37
click at [1376, 122] on button "Play" at bounding box center [1393, 113] width 77 height 32
click at [865, 122] on div at bounding box center [866, 116] width 9 height 37
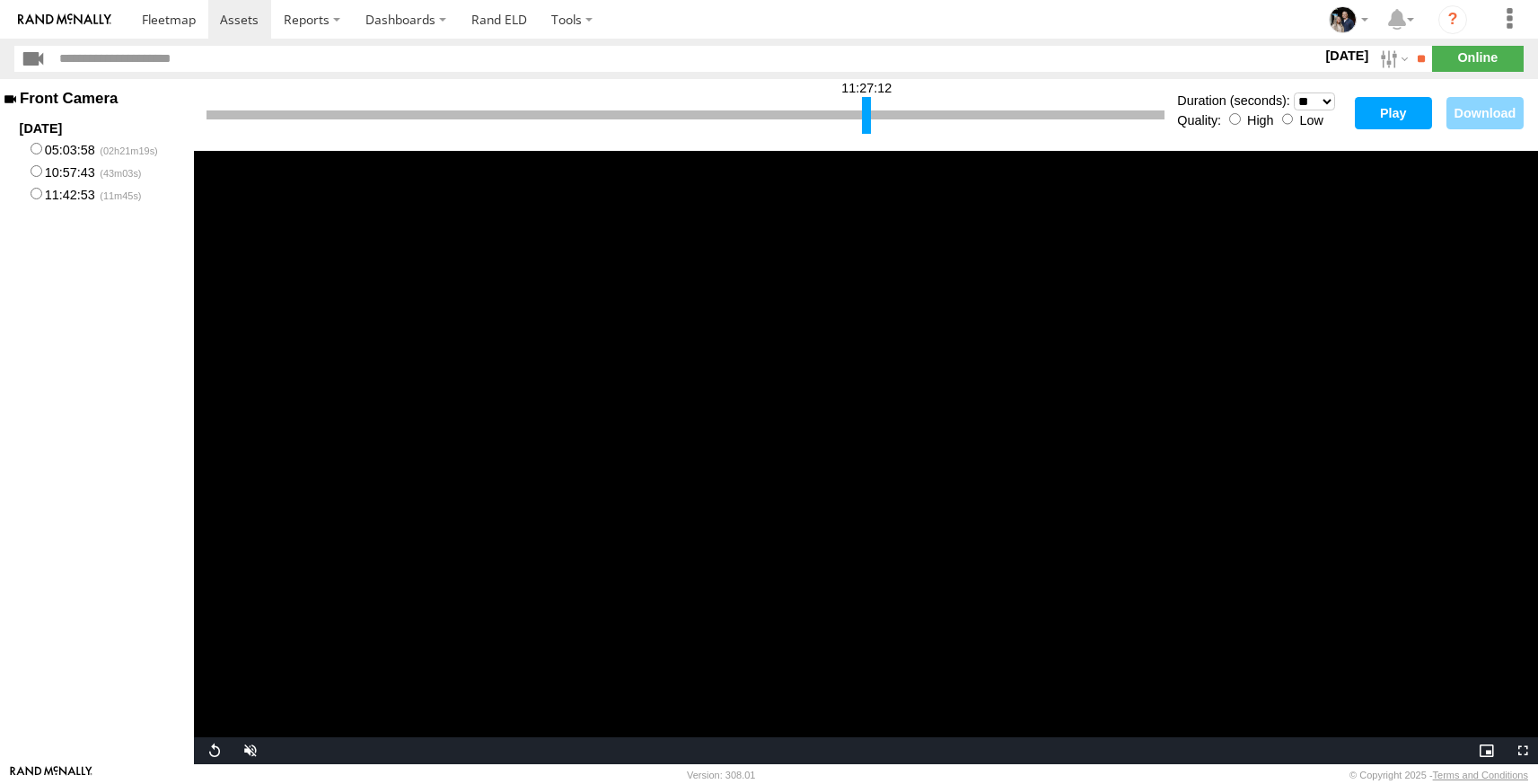
click at [1411, 122] on button "Play" at bounding box center [1393, 113] width 77 height 32
click at [1384, 122] on button "Play" at bounding box center [1393, 113] width 77 height 32
click at [872, 119] on div at bounding box center [868, 116] width 9 height 37
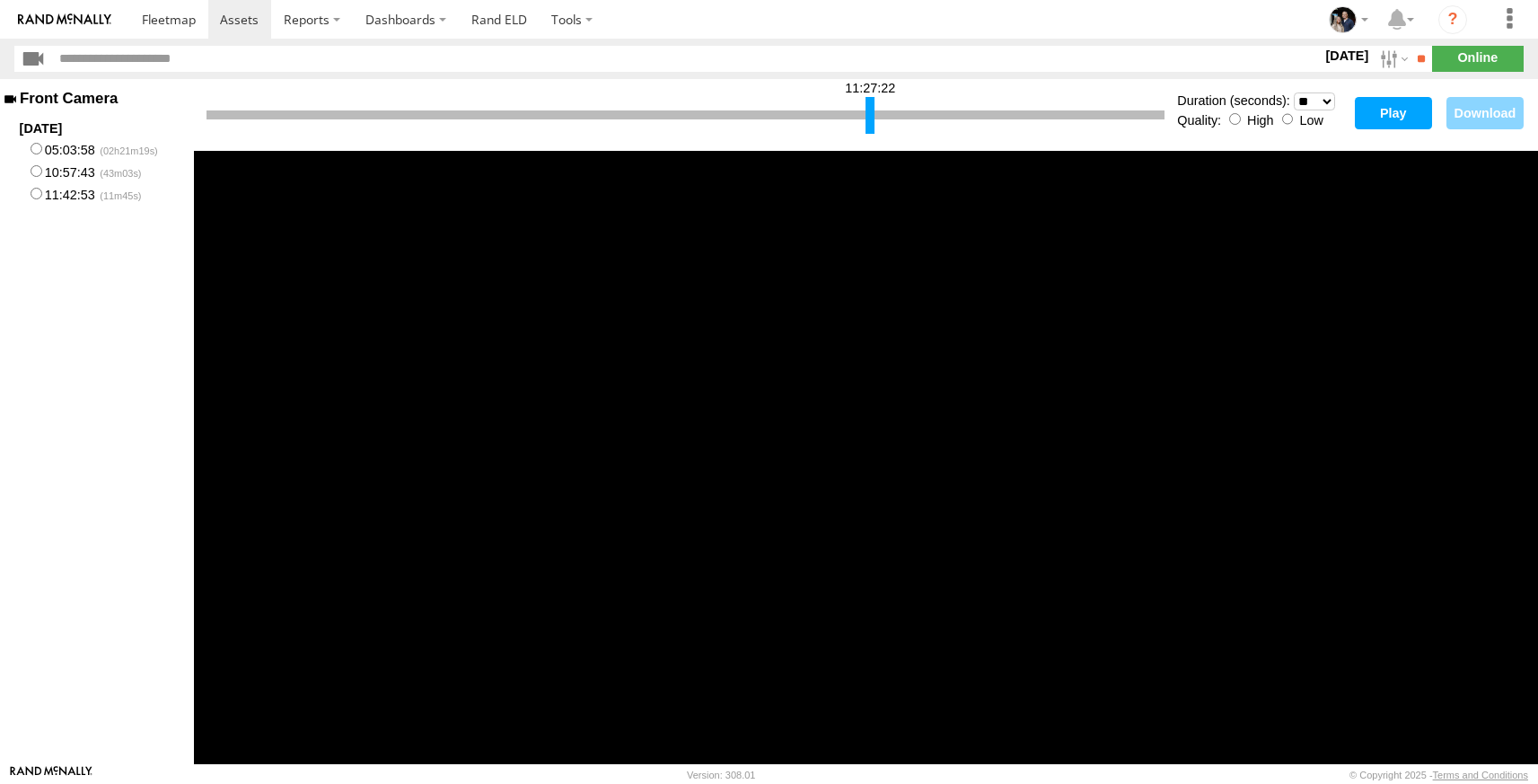
click at [1378, 120] on button "Play" at bounding box center [1393, 113] width 77 height 32
click at [867, 112] on div at bounding box center [868, 116] width 9 height 37
click at [1366, 117] on button "Play" at bounding box center [1393, 113] width 77 height 32
click at [864, 118] on div at bounding box center [864, 116] width 9 height 37
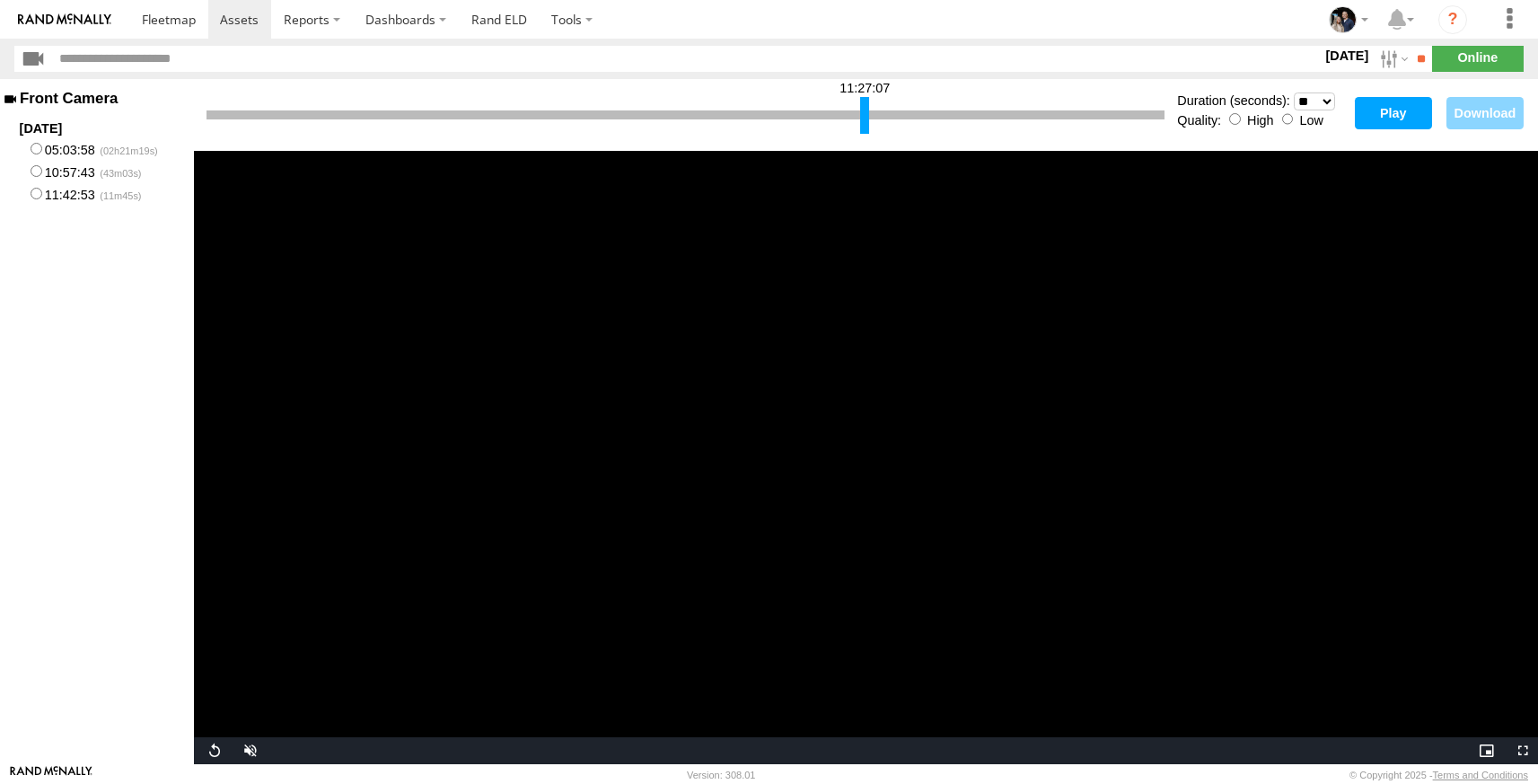
click at [1406, 111] on button "Play" at bounding box center [1393, 113] width 77 height 32
click at [1371, 120] on button "Play" at bounding box center [1393, 113] width 77 height 32
click at [859, 128] on div at bounding box center [862, 116] width 9 height 37
click at [1381, 121] on button "Play" at bounding box center [1393, 113] width 77 height 32
click at [861, 123] on div at bounding box center [864, 116] width 9 height 37
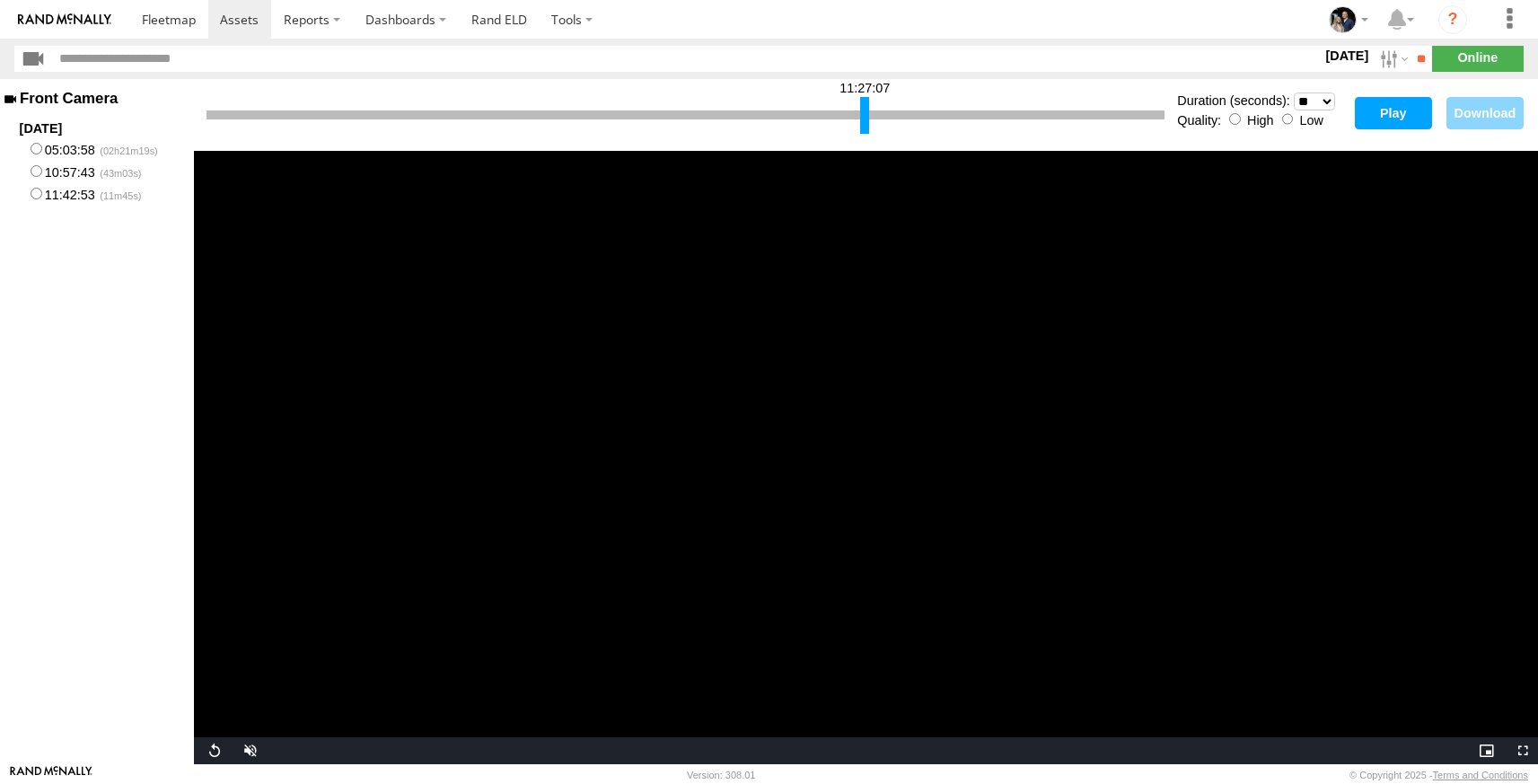
click at [1369, 114] on button "Play" at bounding box center [1393, 113] width 77 height 32
click at [862, 121] on div at bounding box center [860, 116] width 9 height 37
click at [1382, 116] on button "Play" at bounding box center [1393, 113] width 77 height 32
click at [867, 118] on div at bounding box center [863, 116] width 9 height 37
click at [1366, 111] on button "Play" at bounding box center [1393, 113] width 77 height 32
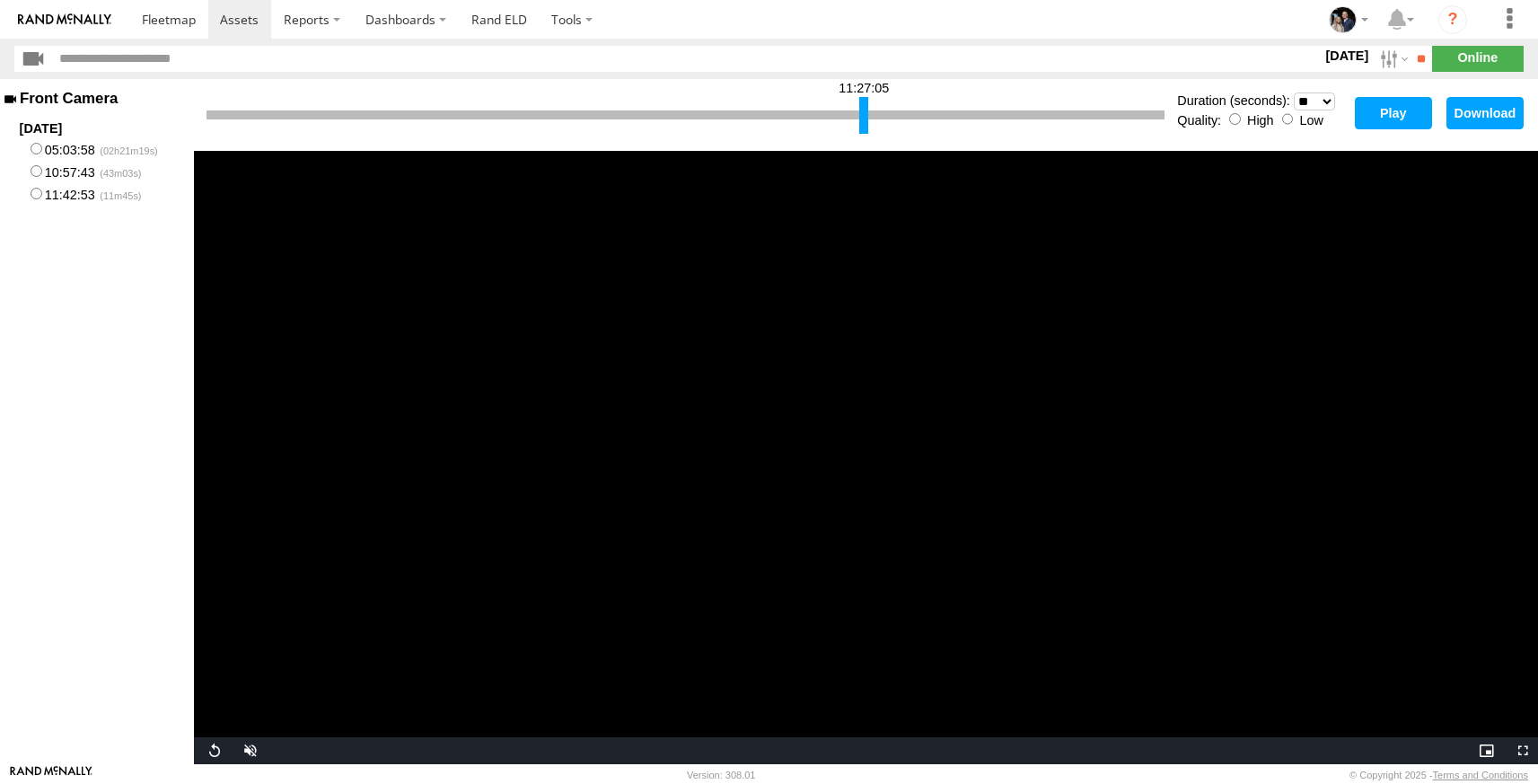
click at [1380, 115] on button "Play" at bounding box center [1393, 113] width 77 height 32
drag, startPoint x: 869, startPoint y: 120, endPoint x: 876, endPoint y: 134, distance: 15.7
click at [876, 134] on div "11:27:05" at bounding box center [685, 115] width 958 height 46
click at [868, 112] on div at bounding box center [865, 116] width 9 height 37
click at [1398, 109] on button "Play" at bounding box center [1393, 113] width 77 height 32
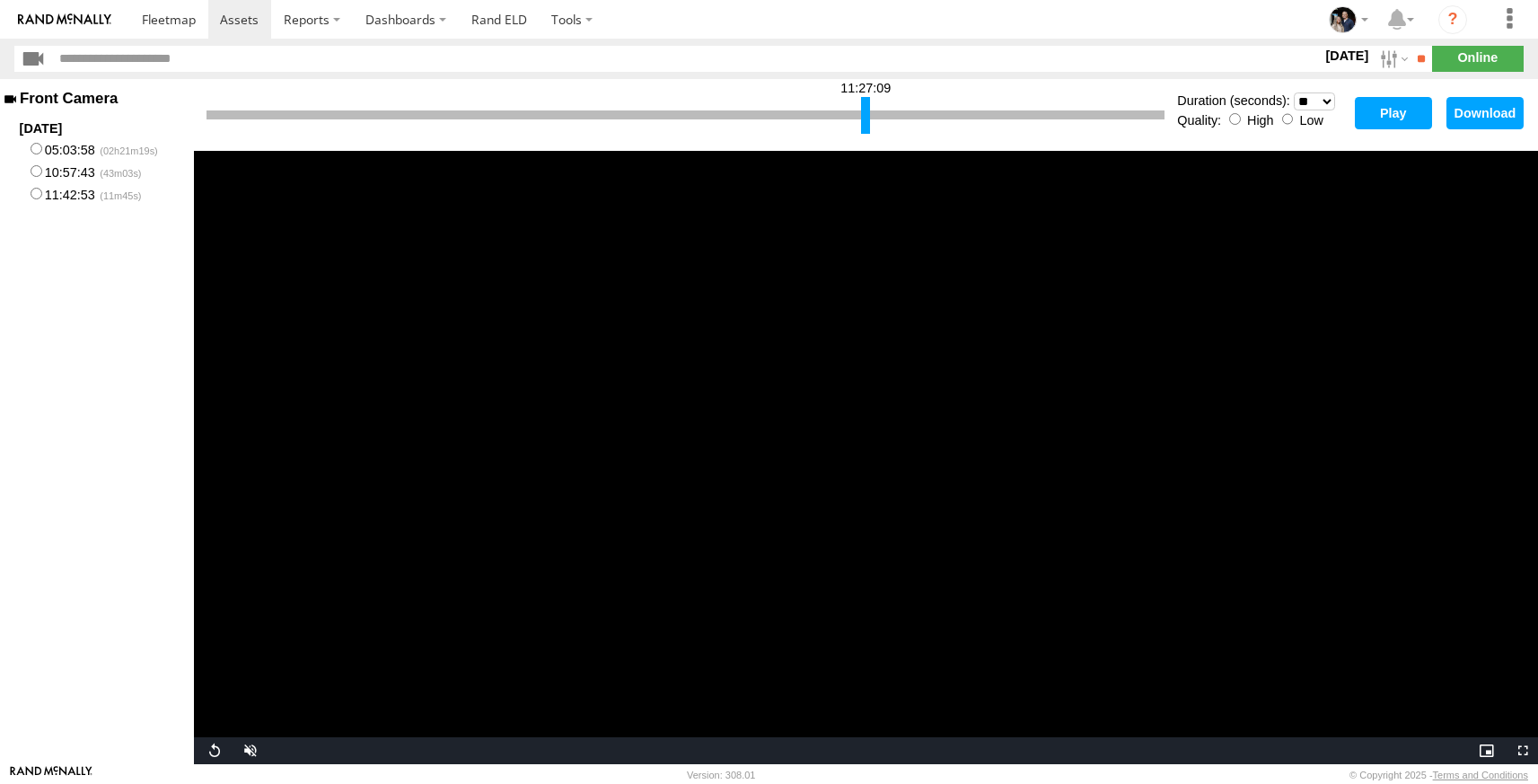
click at [1391, 123] on button "Play" at bounding box center [1393, 113] width 77 height 32
click at [868, 116] on div at bounding box center [868, 116] width 9 height 37
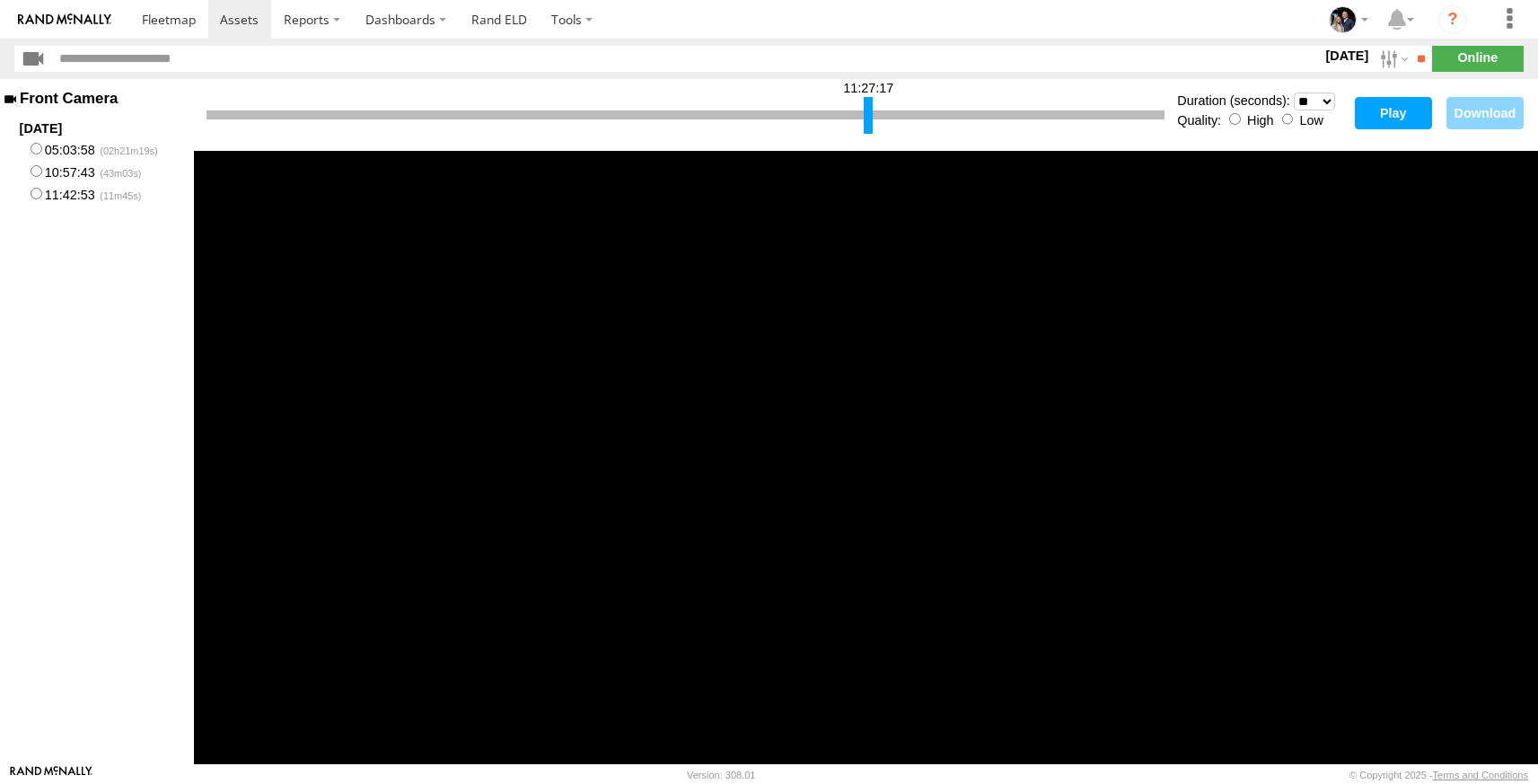
click at [1367, 115] on button "Play" at bounding box center [1393, 113] width 77 height 32
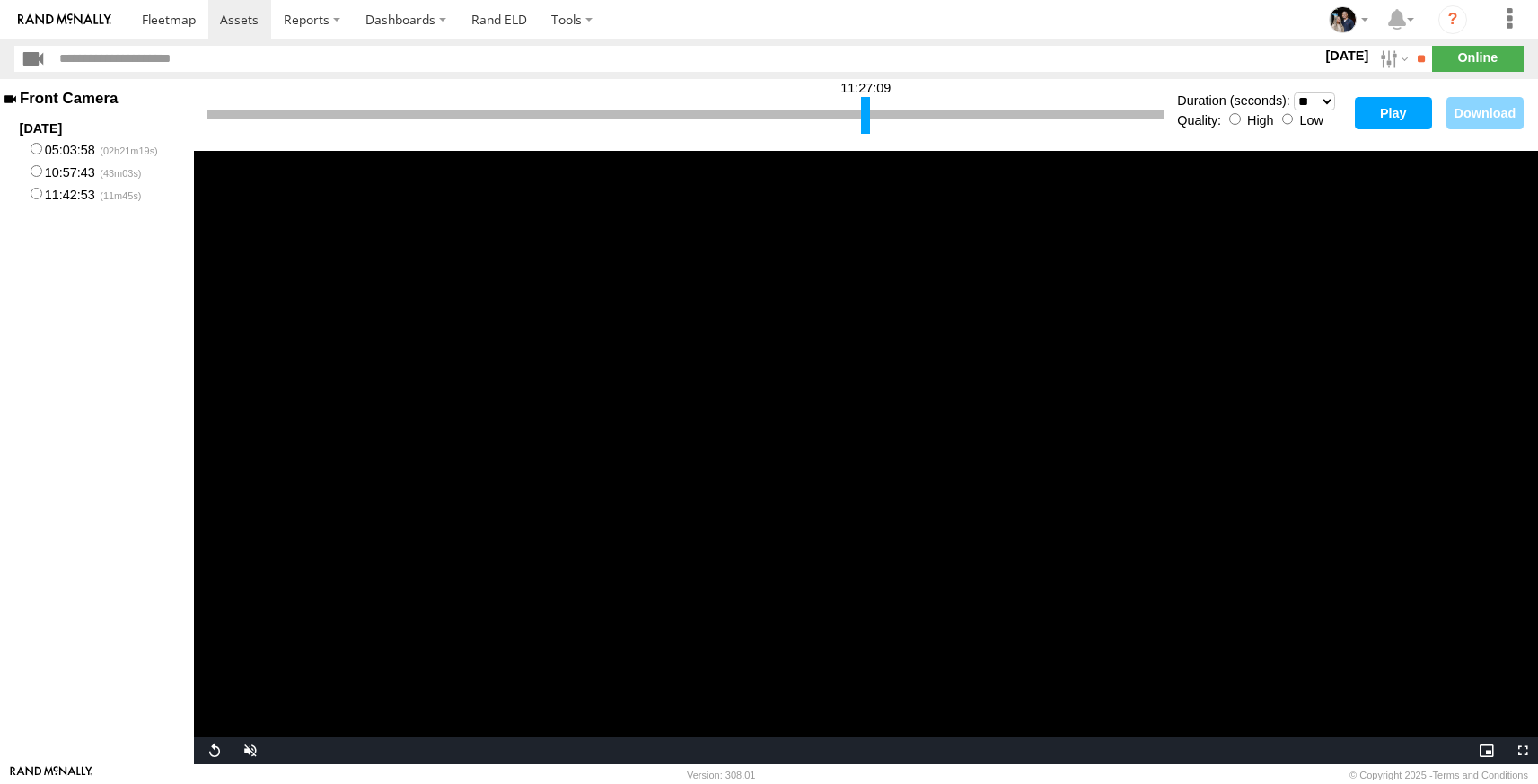
click at [864, 116] on div at bounding box center [865, 116] width 9 height 37
click at [1345, 101] on div "Duration (seconds): * ** ** ** ** ** ** *** *** *** ***" at bounding box center [1261, 101] width 168 height 19
click at [1371, 113] on button "Play" at bounding box center [1393, 113] width 77 height 32
click at [1484, 110] on button "Download" at bounding box center [1484, 113] width 77 height 32
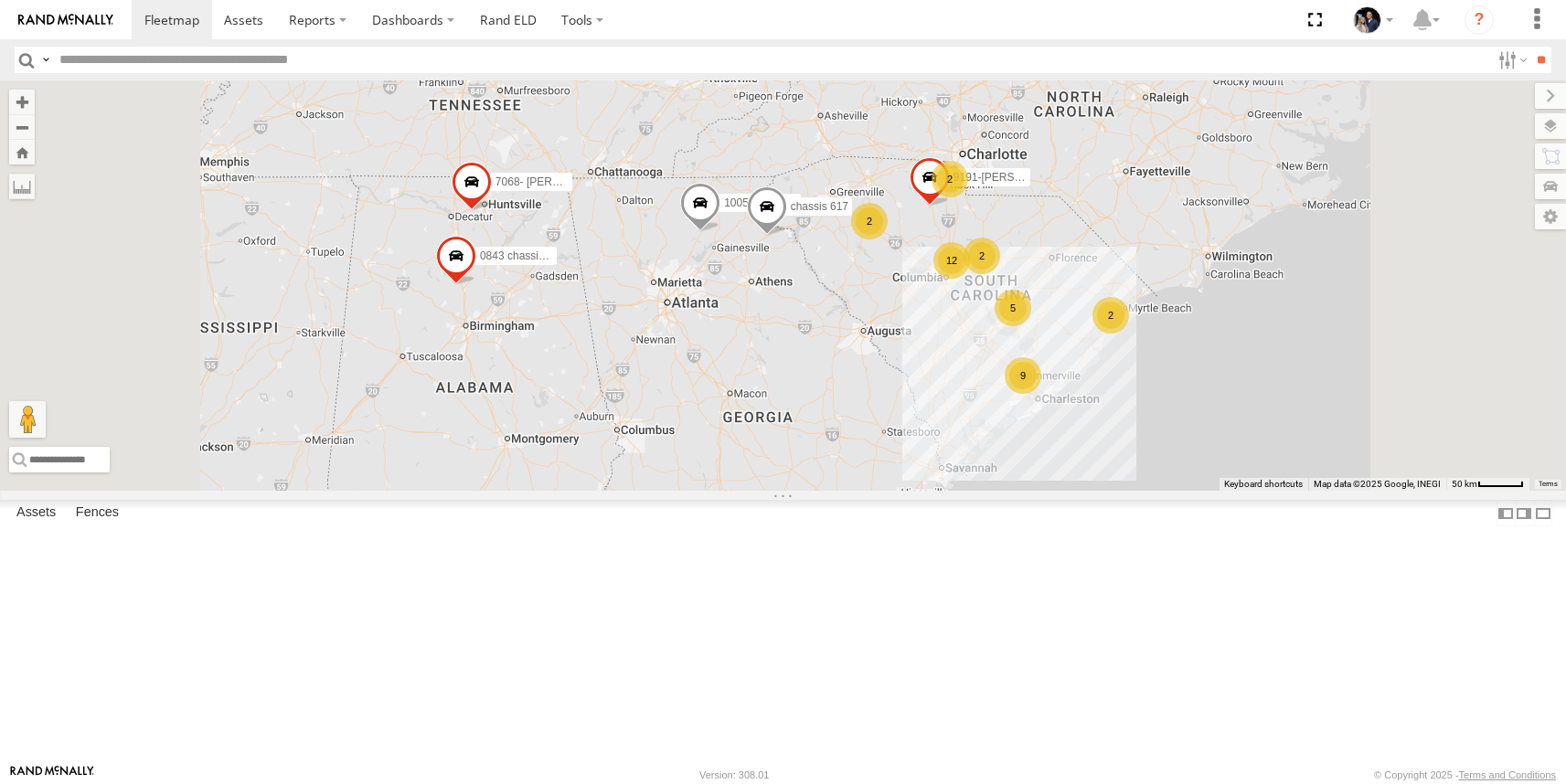
scroll to position [205, 0]
click at [0, 0] on link at bounding box center [0, 0] width 0 height 0
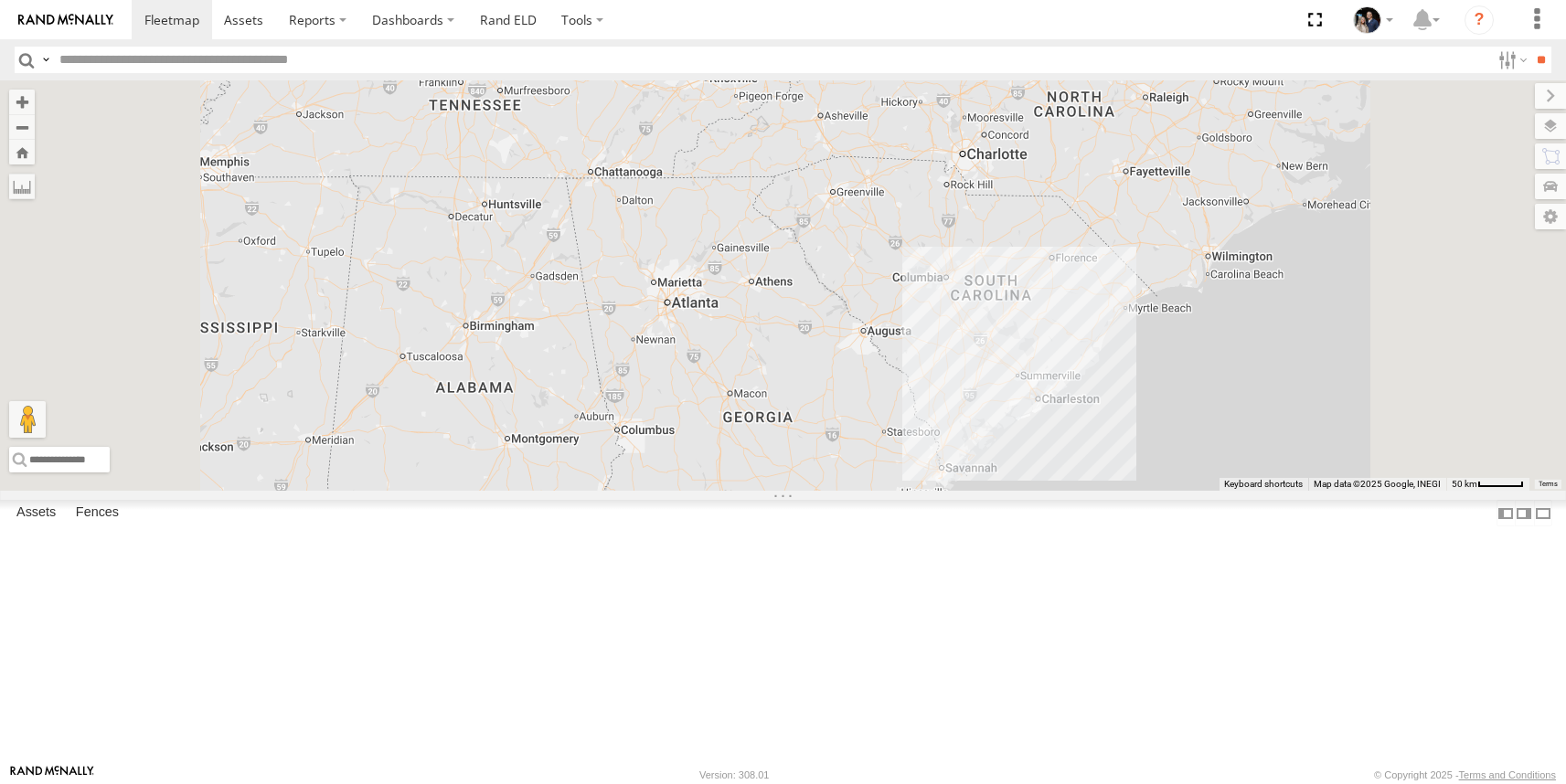
scroll to position [0, 0]
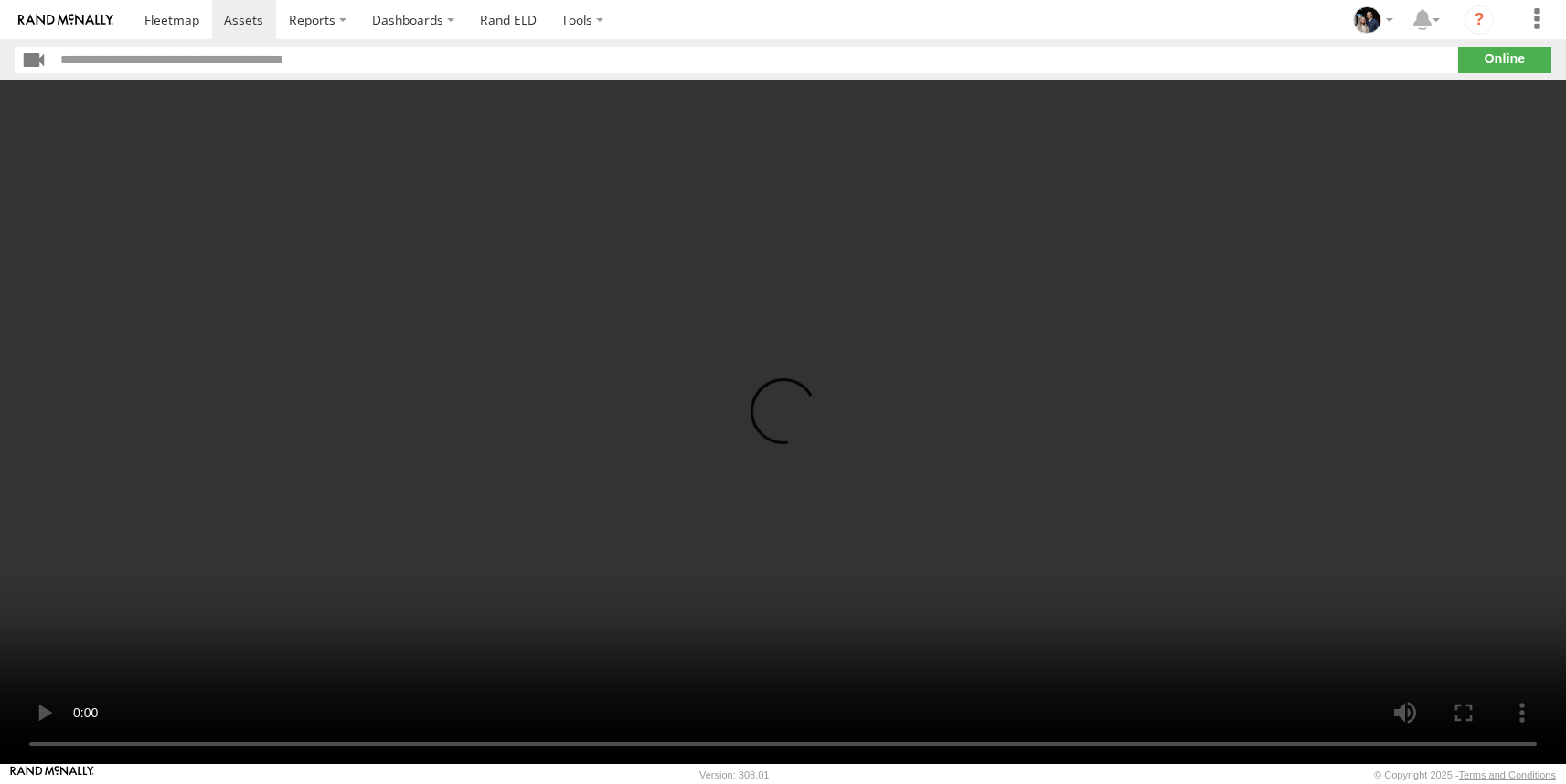
click at [214, 689] on video at bounding box center [783, 422] width 1566 height 683
click at [483, 683] on video at bounding box center [783, 422] width 1566 height 683
click at [1450, 616] on video at bounding box center [783, 422] width 1566 height 683
